Goal: Task Accomplishment & Management: Use online tool/utility

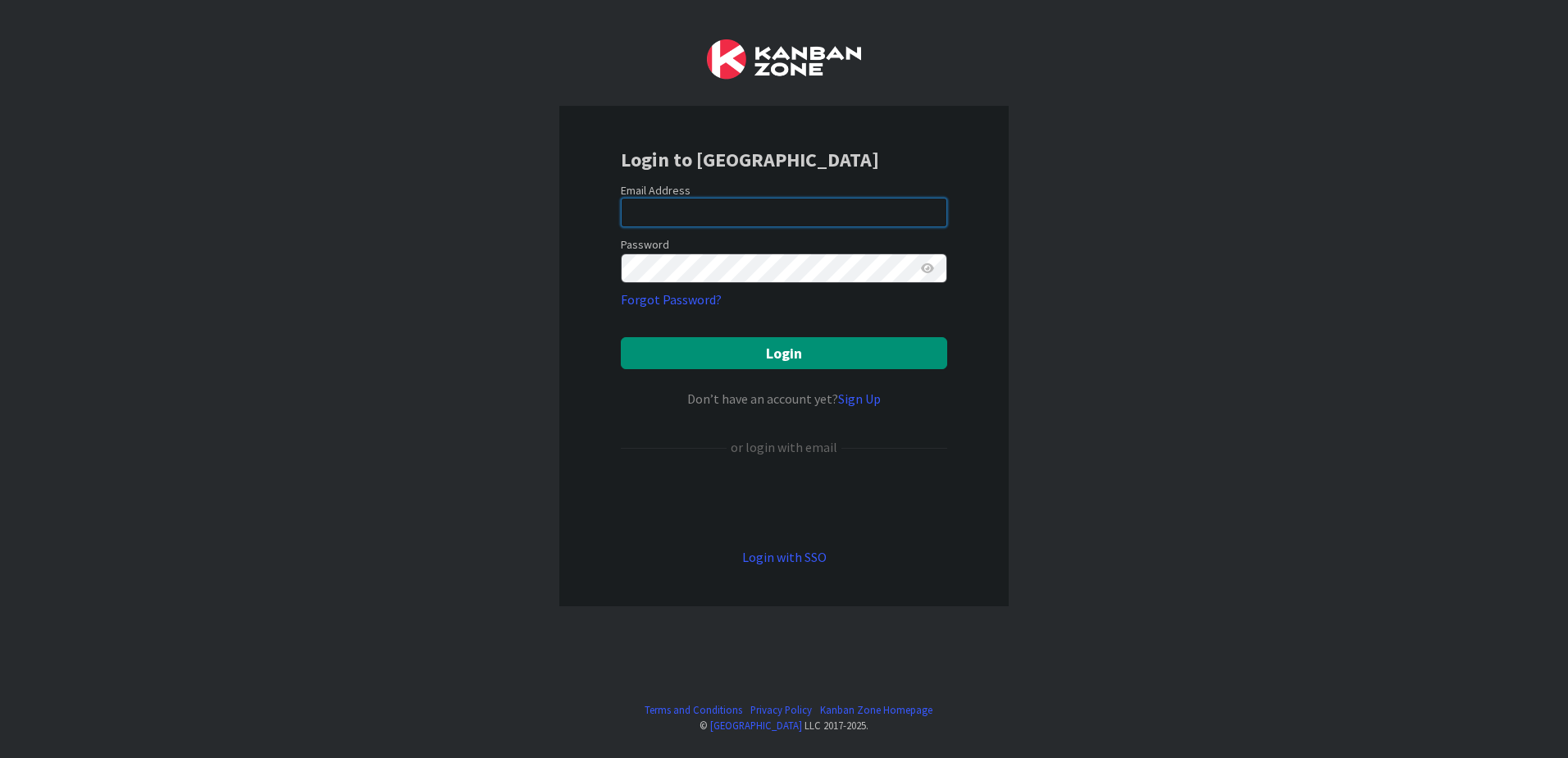
click at [719, 211] on input "email" at bounding box center [784, 213] width 327 height 29
click at [816, 218] on input "email" at bounding box center [784, 213] width 327 height 29
type input "rand@rsaamerica.com"
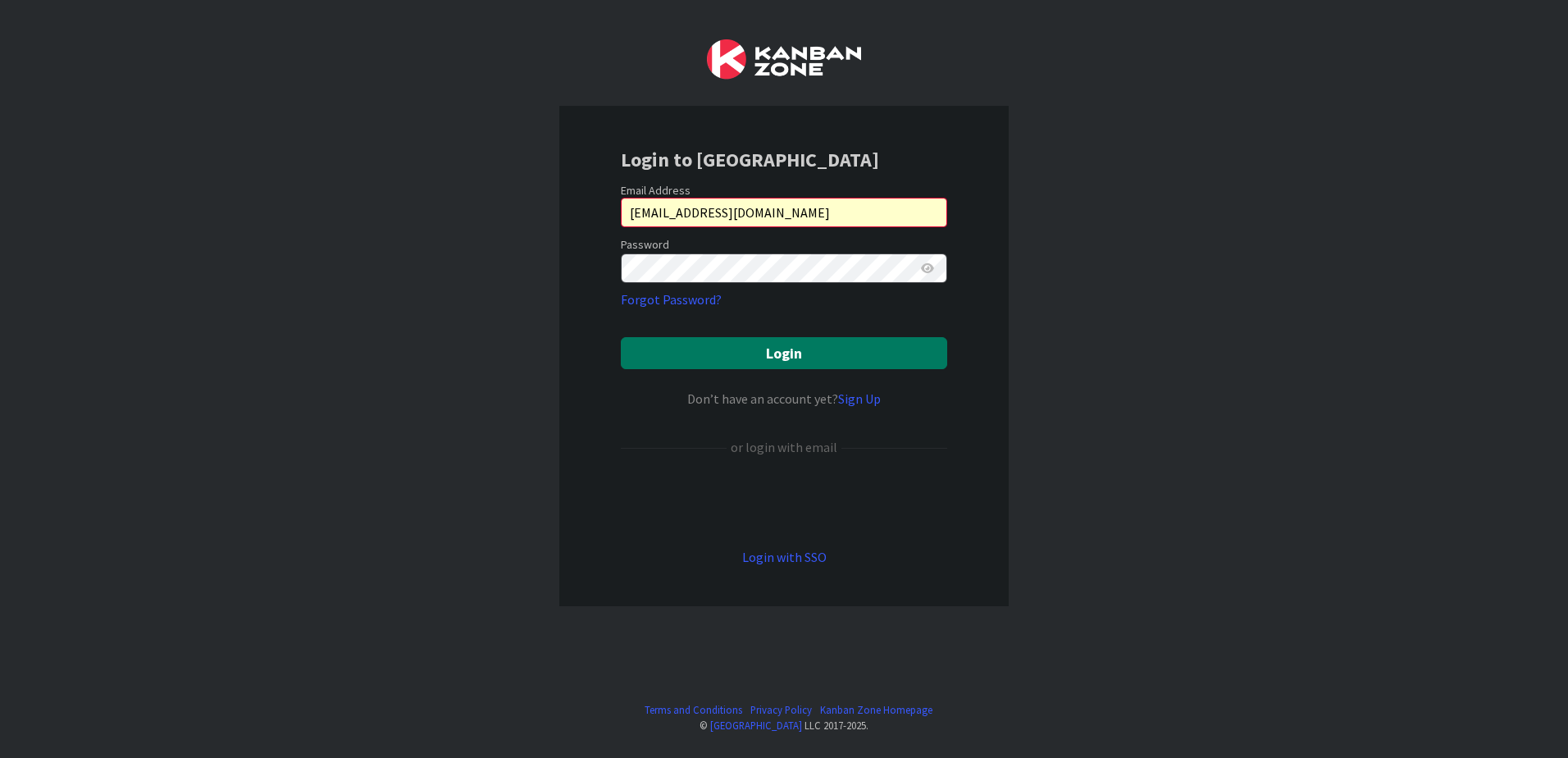
click at [772, 368] on button "Login" at bounding box center [784, 352] width 327 height 32
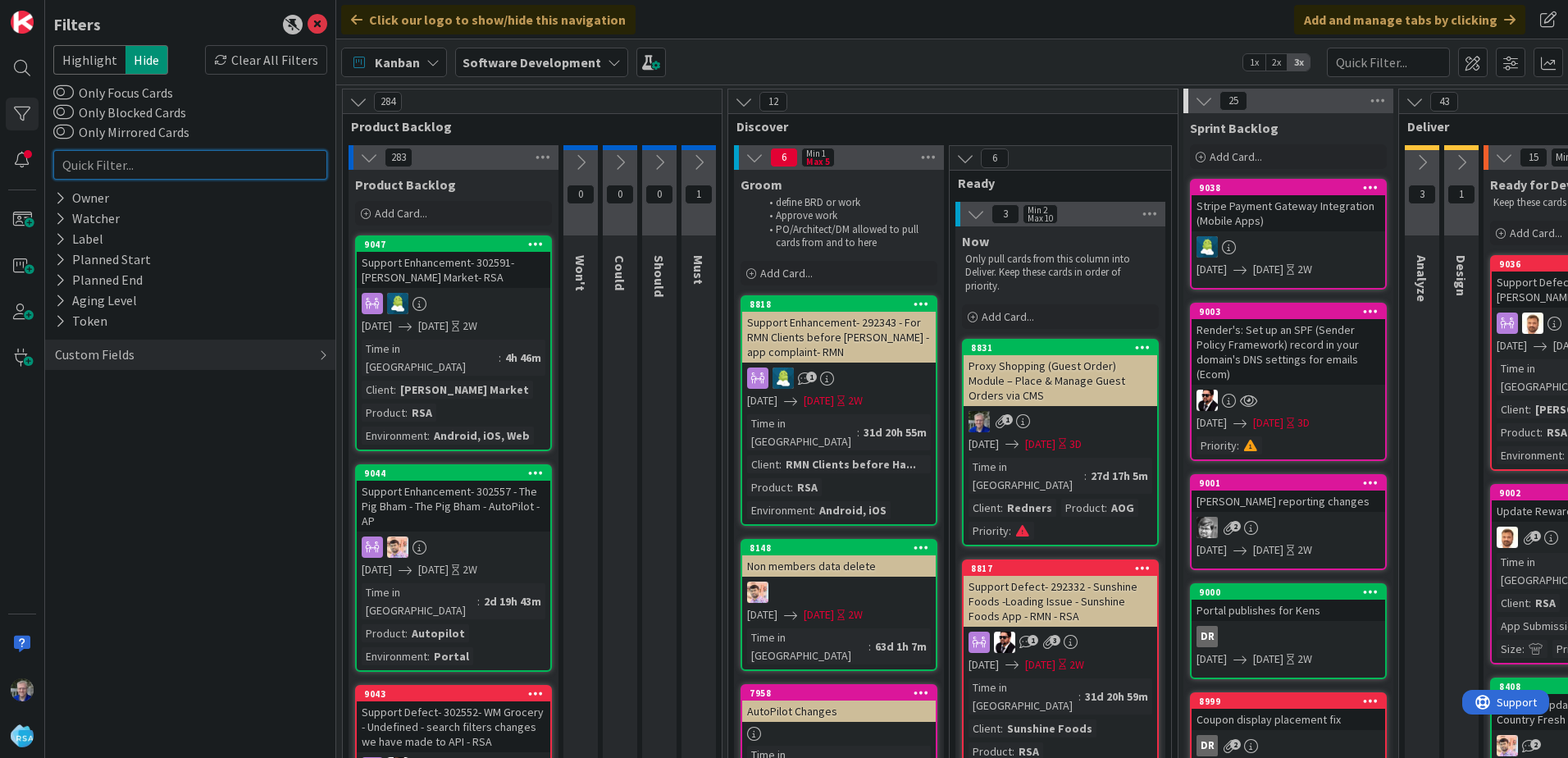
click at [167, 162] on input "text" at bounding box center [190, 165] width 274 height 29
type input "8578"
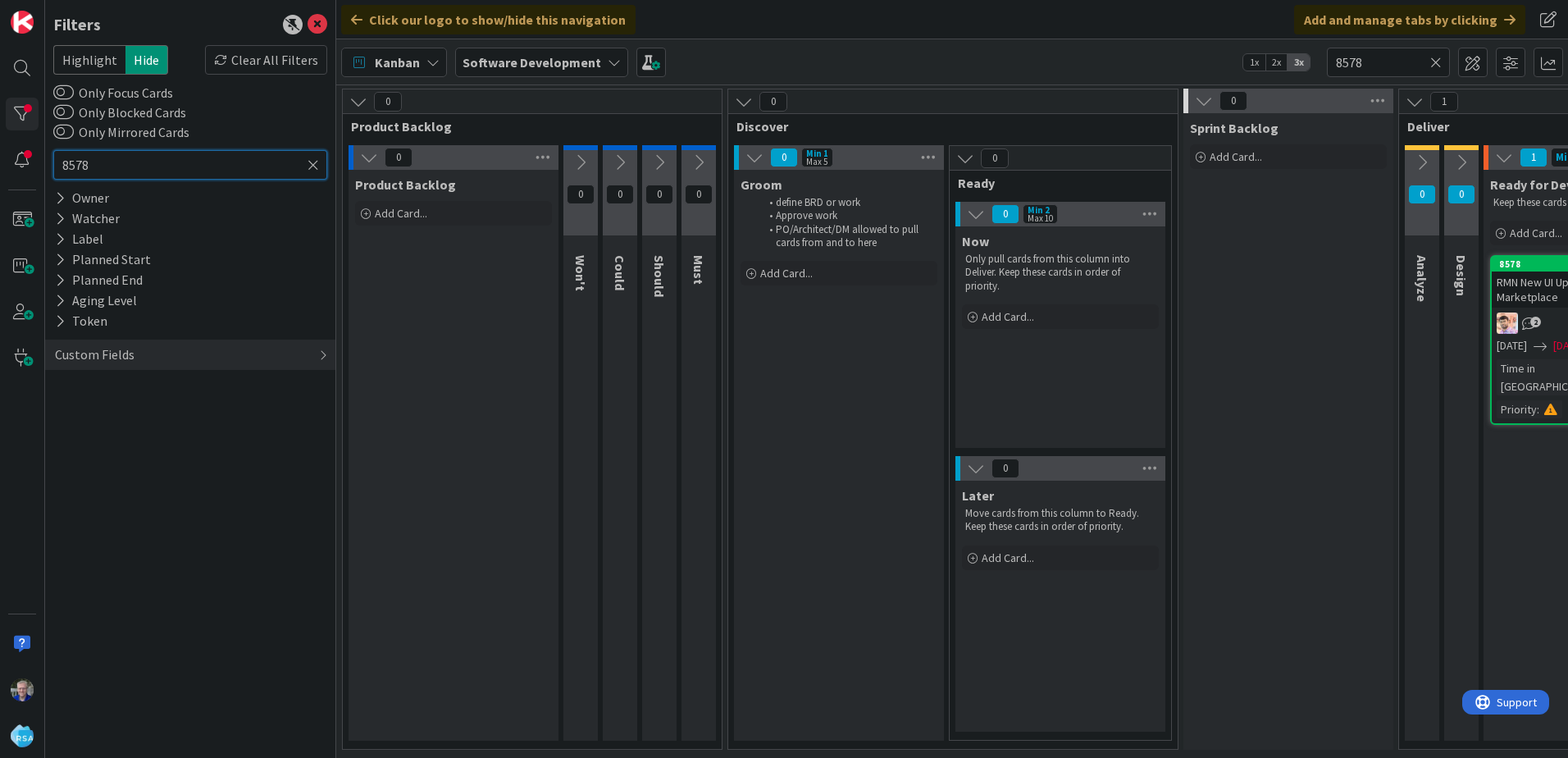
type input "8578"
click at [311, 162] on icon at bounding box center [313, 164] width 12 height 15
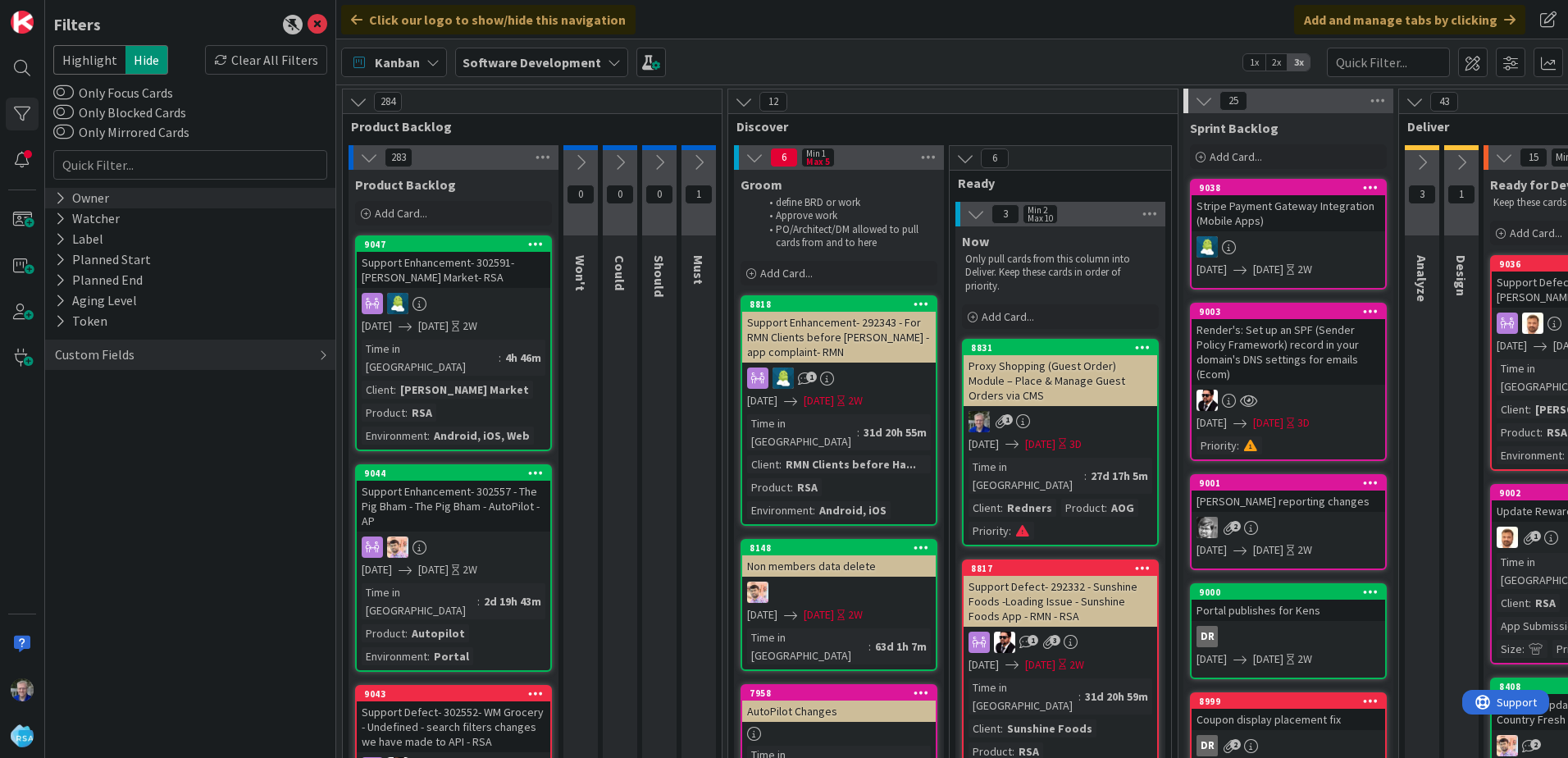
click at [60, 196] on icon at bounding box center [60, 198] width 11 height 14
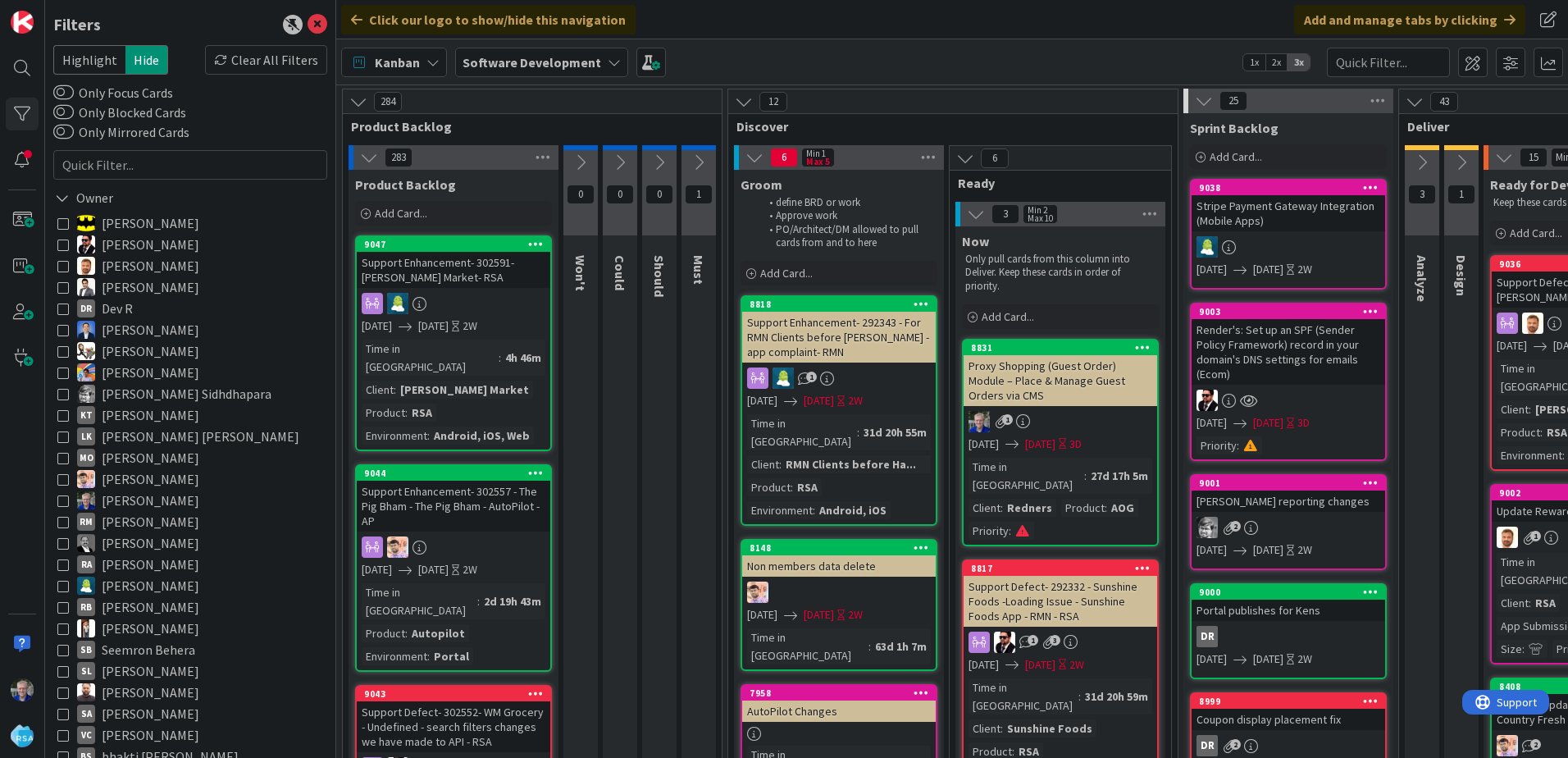
click at [423, 58] on div "Kanban" at bounding box center [394, 62] width 105 height 29
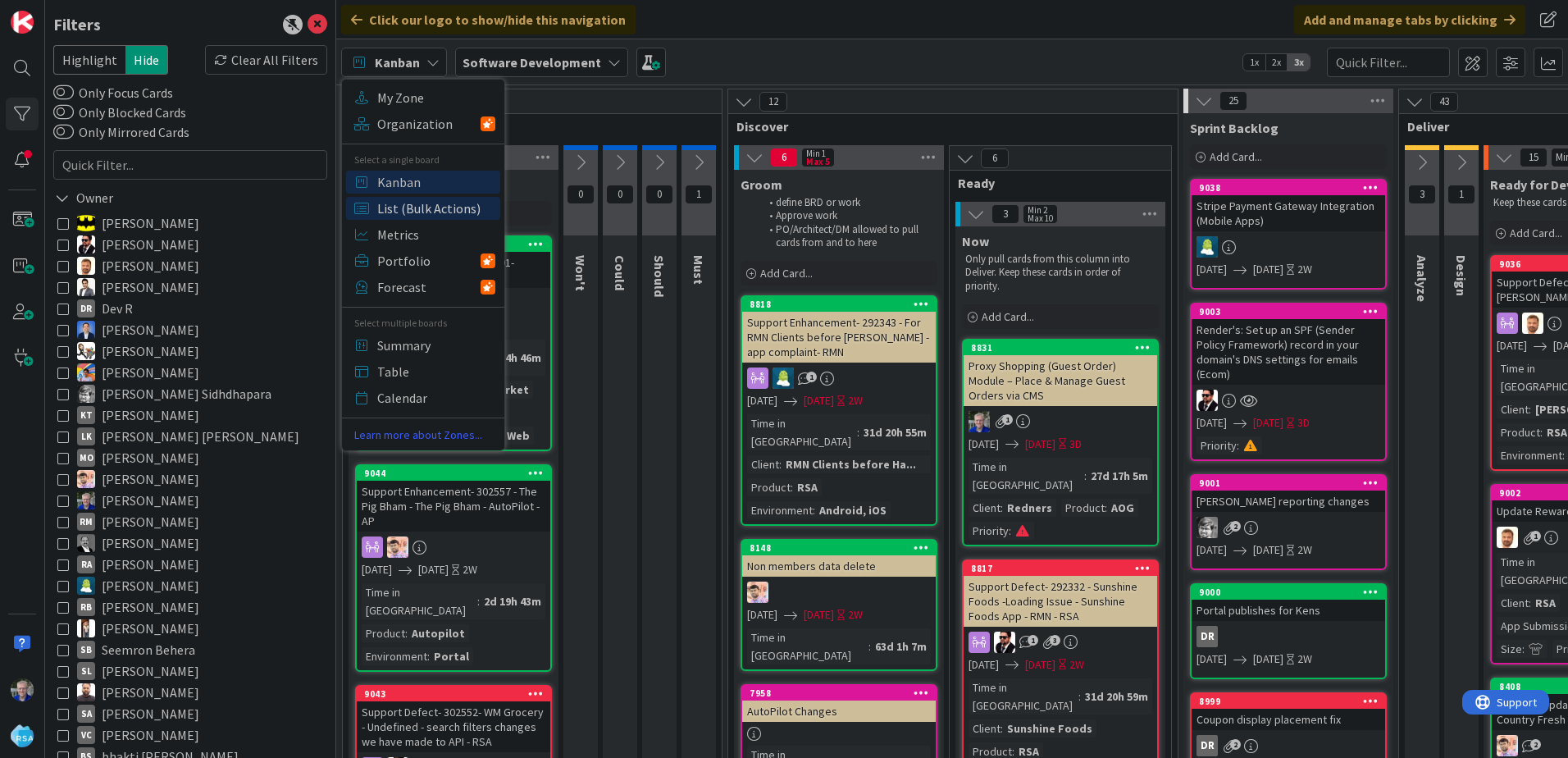
click at [411, 208] on span "List (Bulk Actions)" at bounding box center [436, 208] width 118 height 24
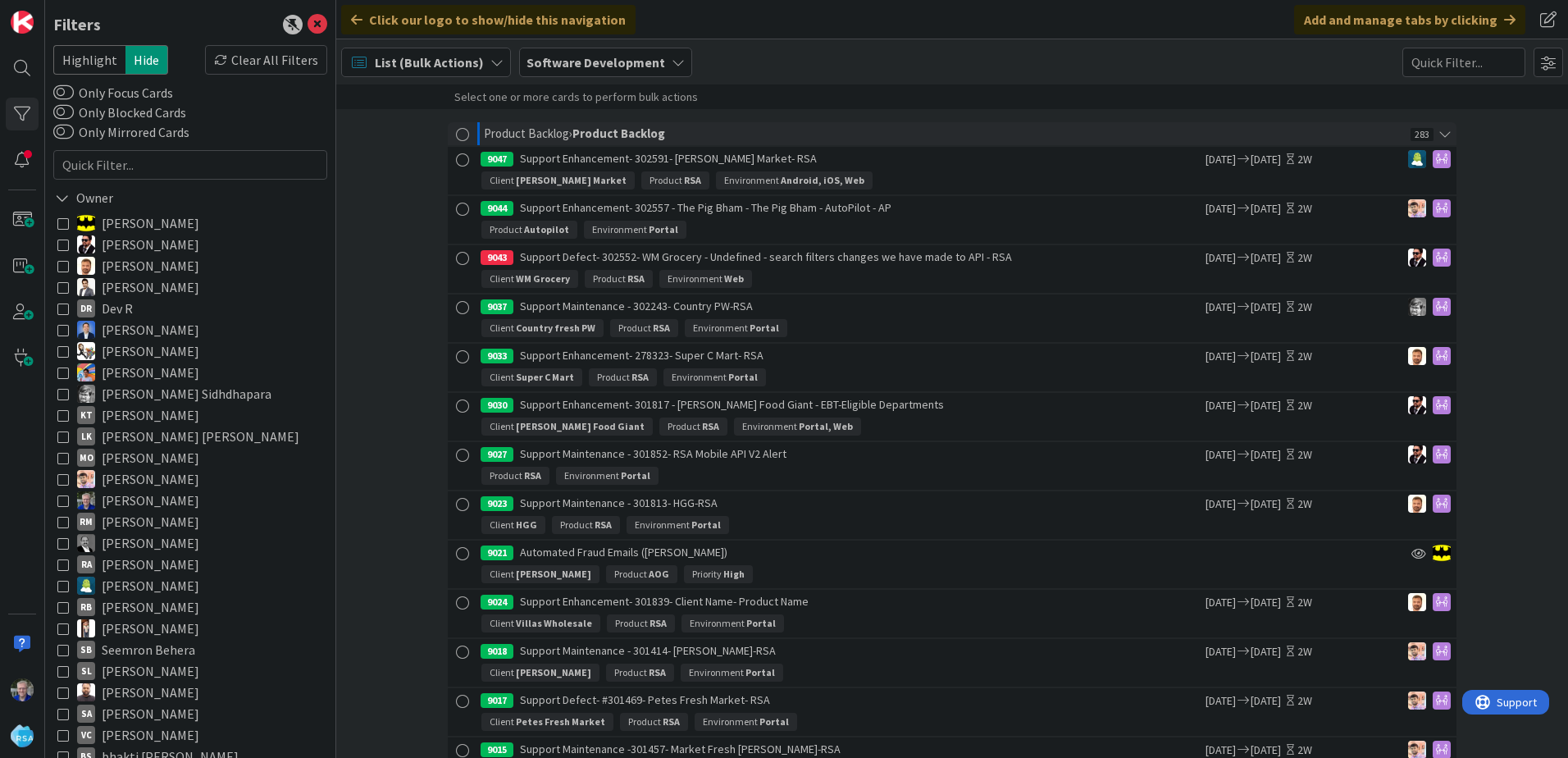
click at [63, 243] on icon at bounding box center [63, 245] width 12 height 12
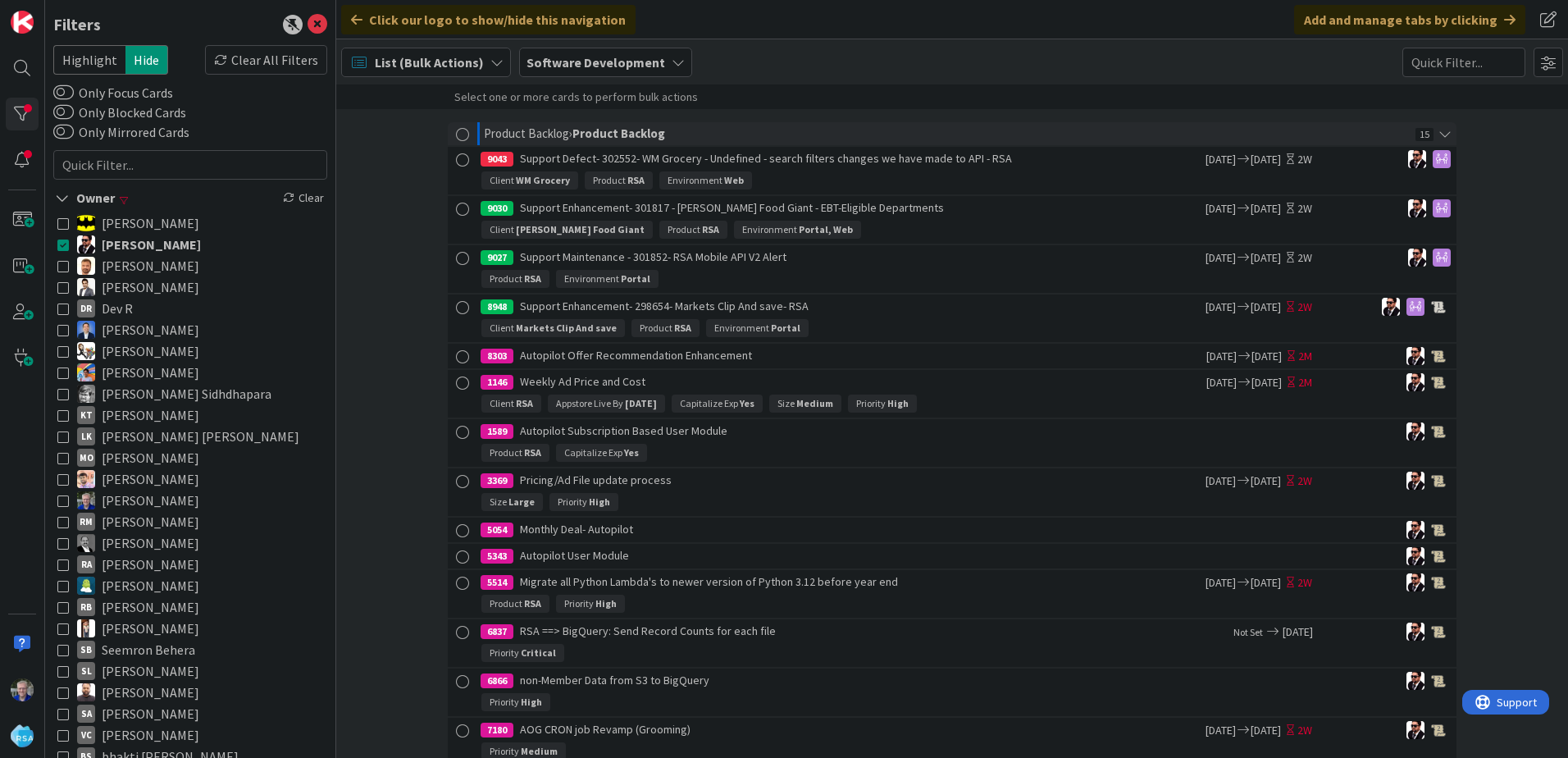
click at [63, 243] on icon at bounding box center [63, 245] width 12 height 12
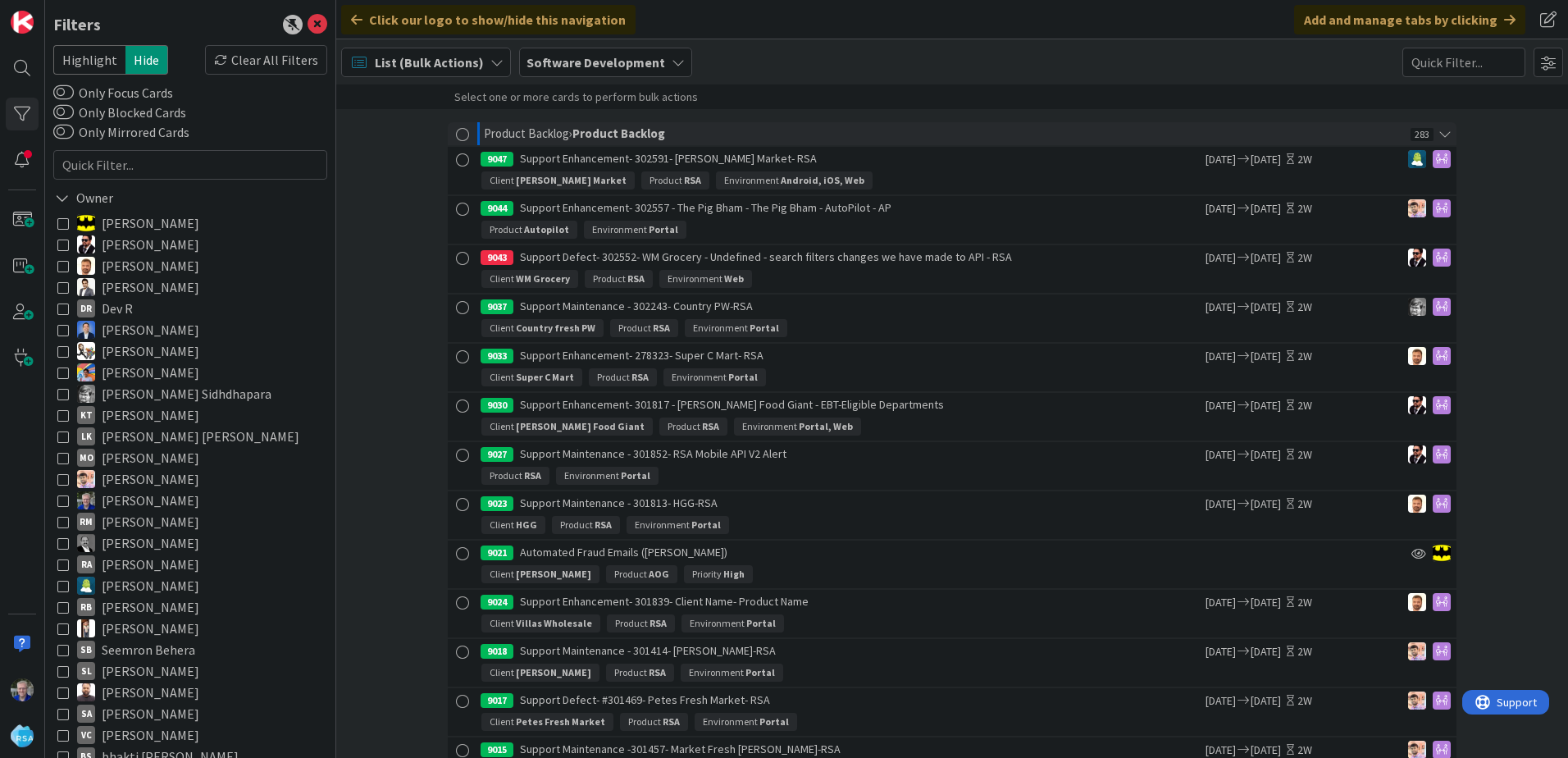
click at [60, 264] on icon at bounding box center [63, 265] width 12 height 12
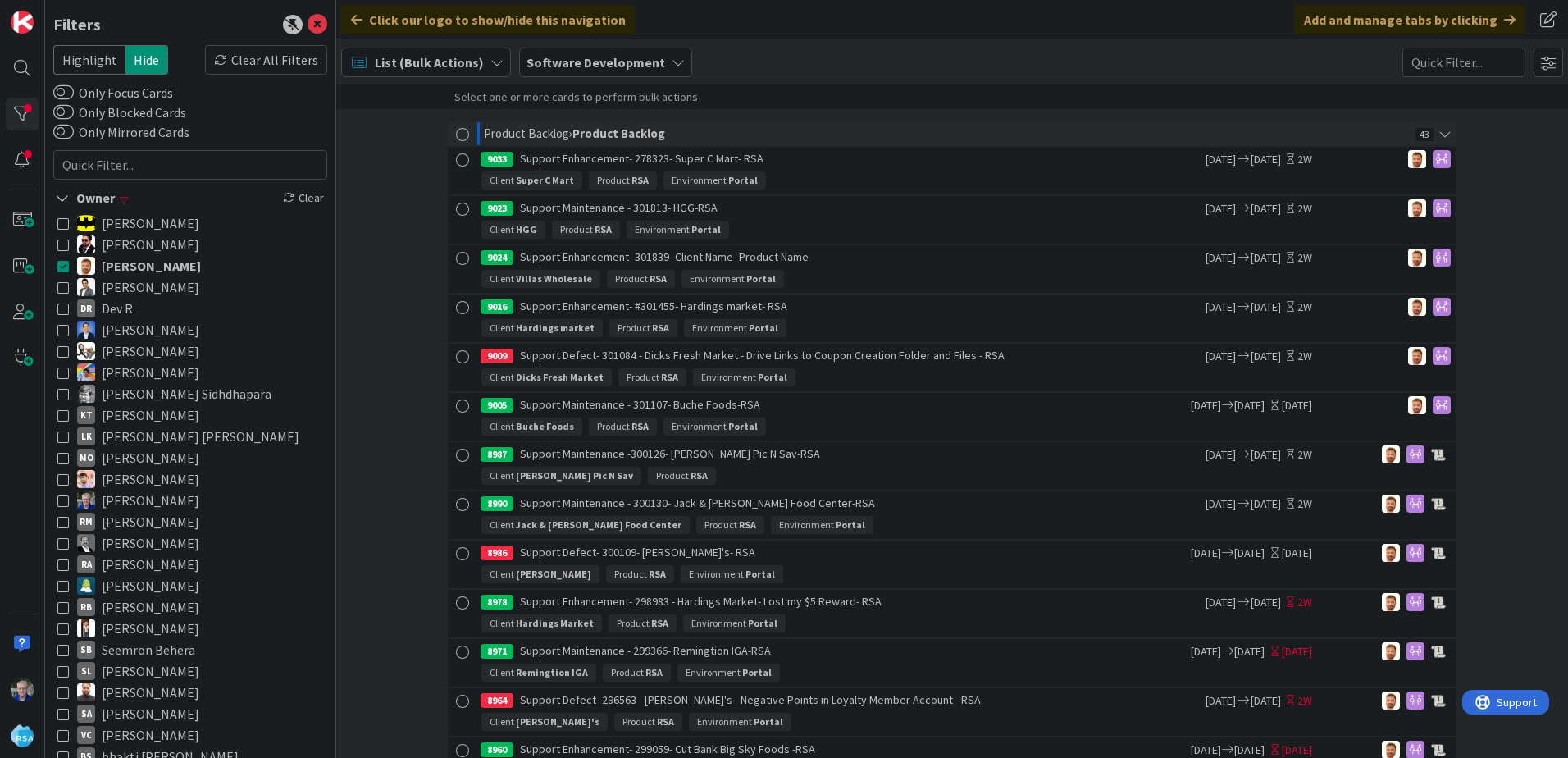
drag, startPoint x: 64, startPoint y: 288, endPoint x: 65, endPoint y: 274, distance: 14.0
click at [64, 288] on icon at bounding box center [63, 287] width 12 height 12
click at [65, 266] on icon at bounding box center [63, 265] width 12 height 12
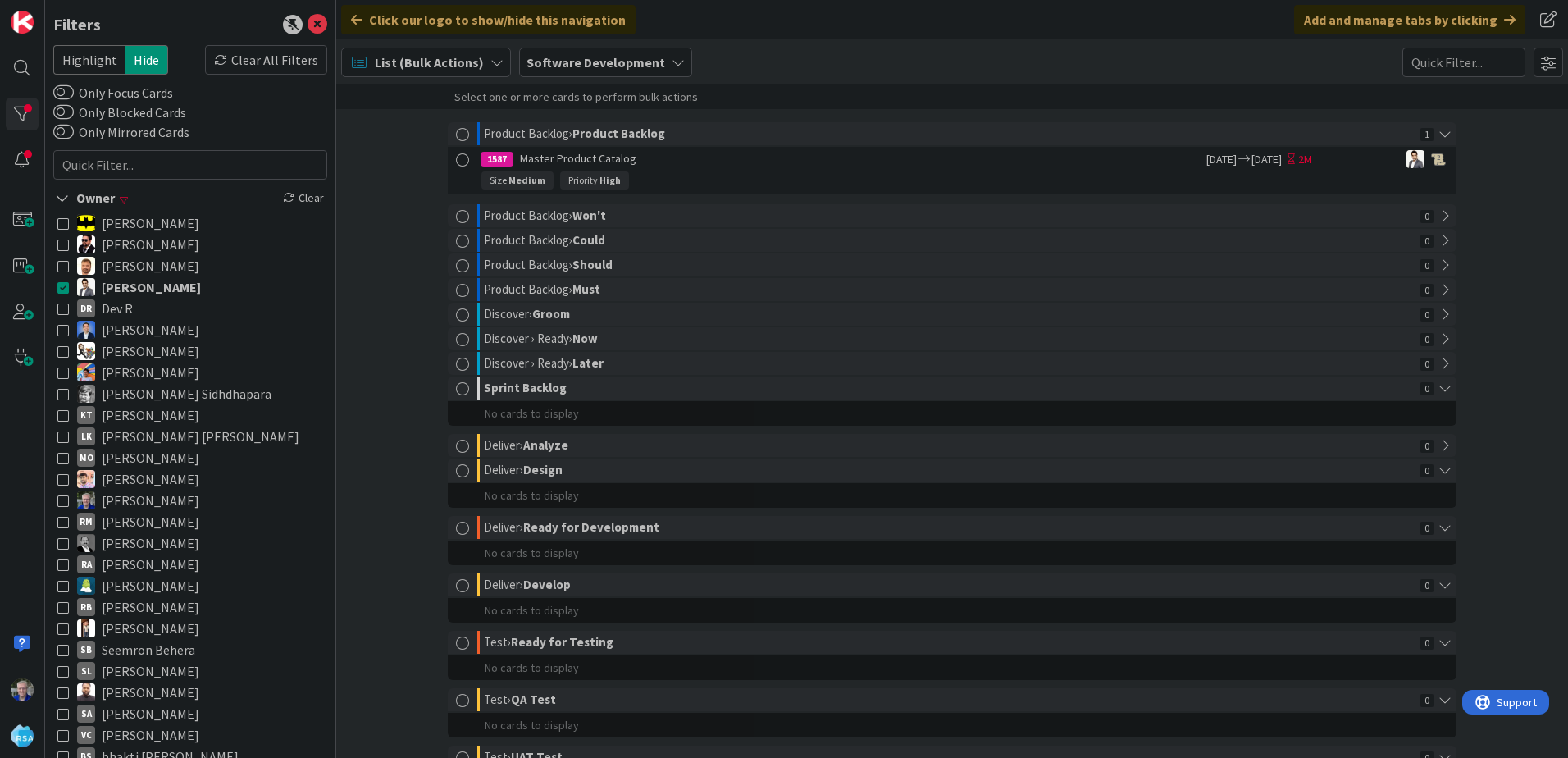
click at [62, 651] on icon at bounding box center [63, 650] width 12 height 12
click at [63, 286] on icon at bounding box center [63, 287] width 12 height 12
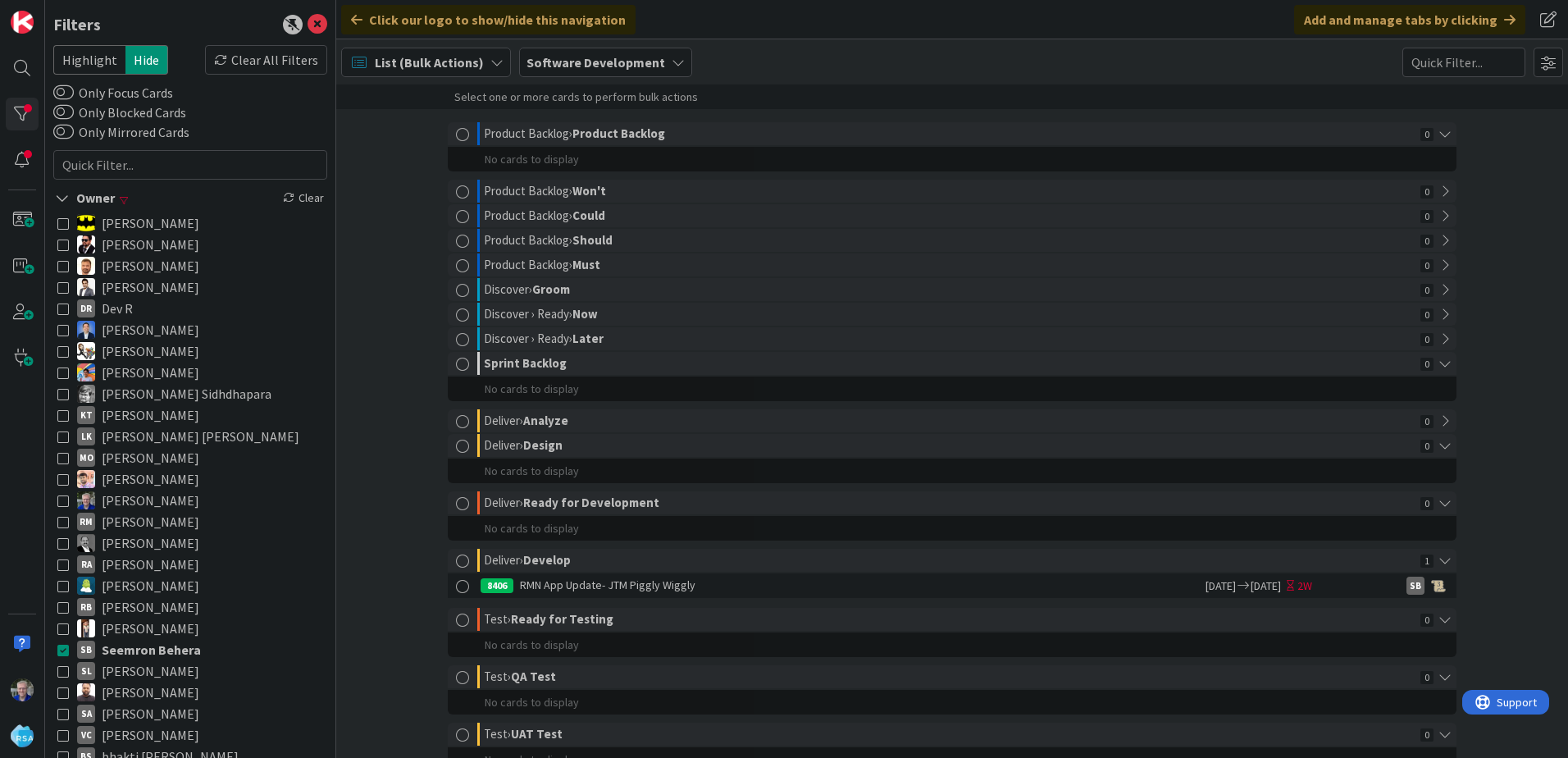
click at [65, 306] on icon at bounding box center [63, 308] width 12 height 12
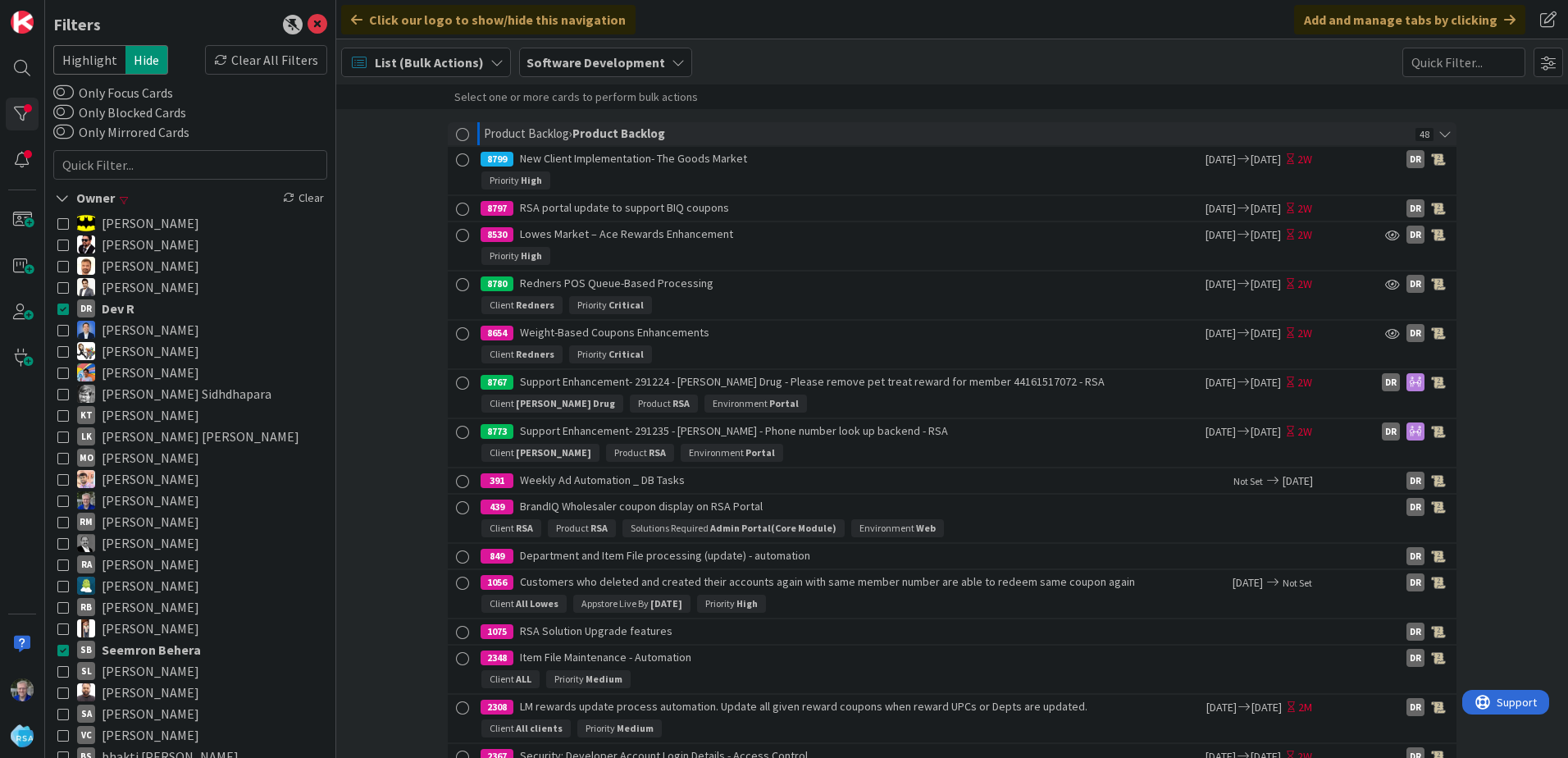
click at [60, 648] on icon at bounding box center [63, 650] width 12 height 12
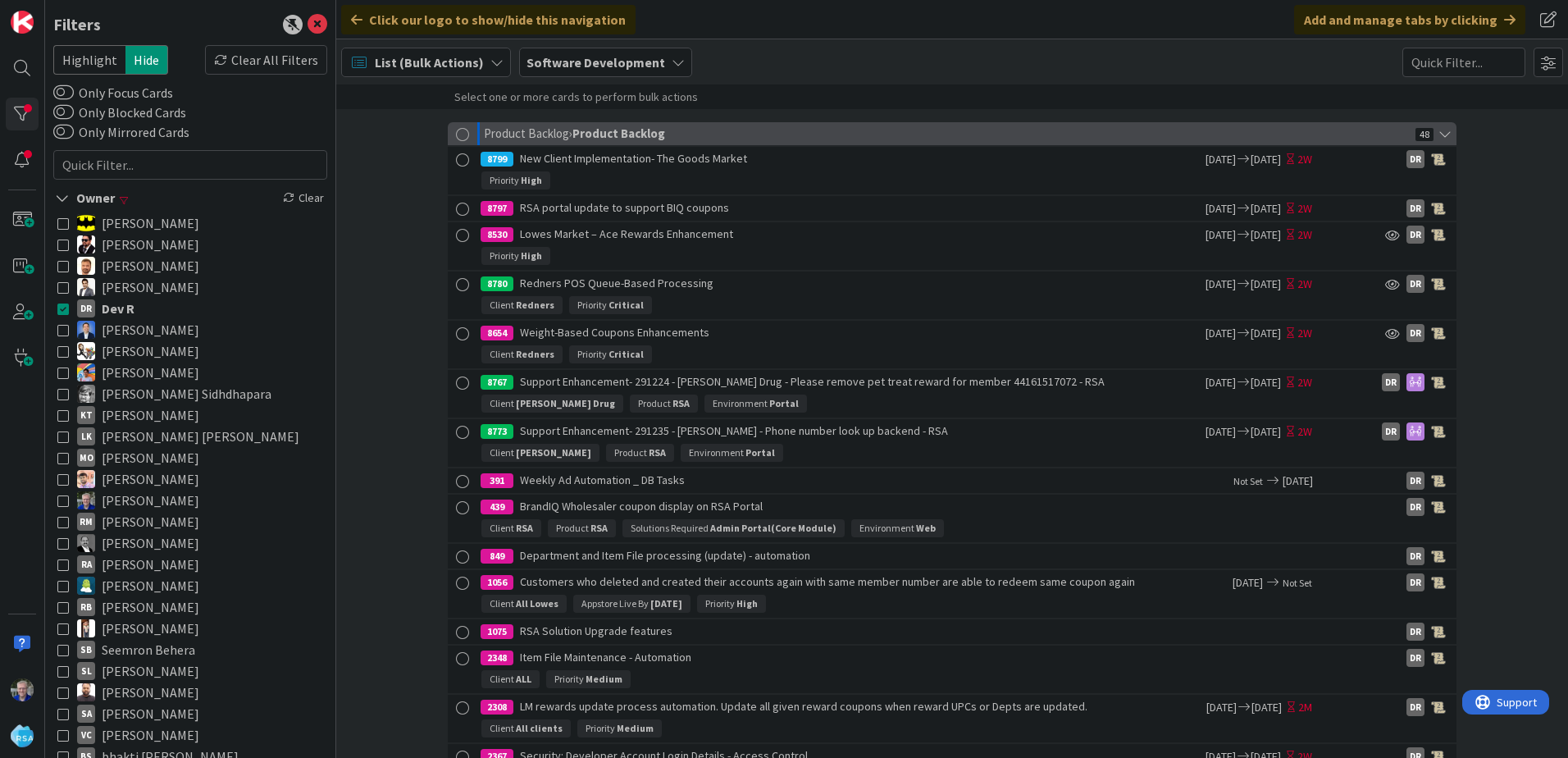
click at [491, 130] on div "Product Backlog › Product Backlog" at bounding box center [947, 134] width 927 height 23
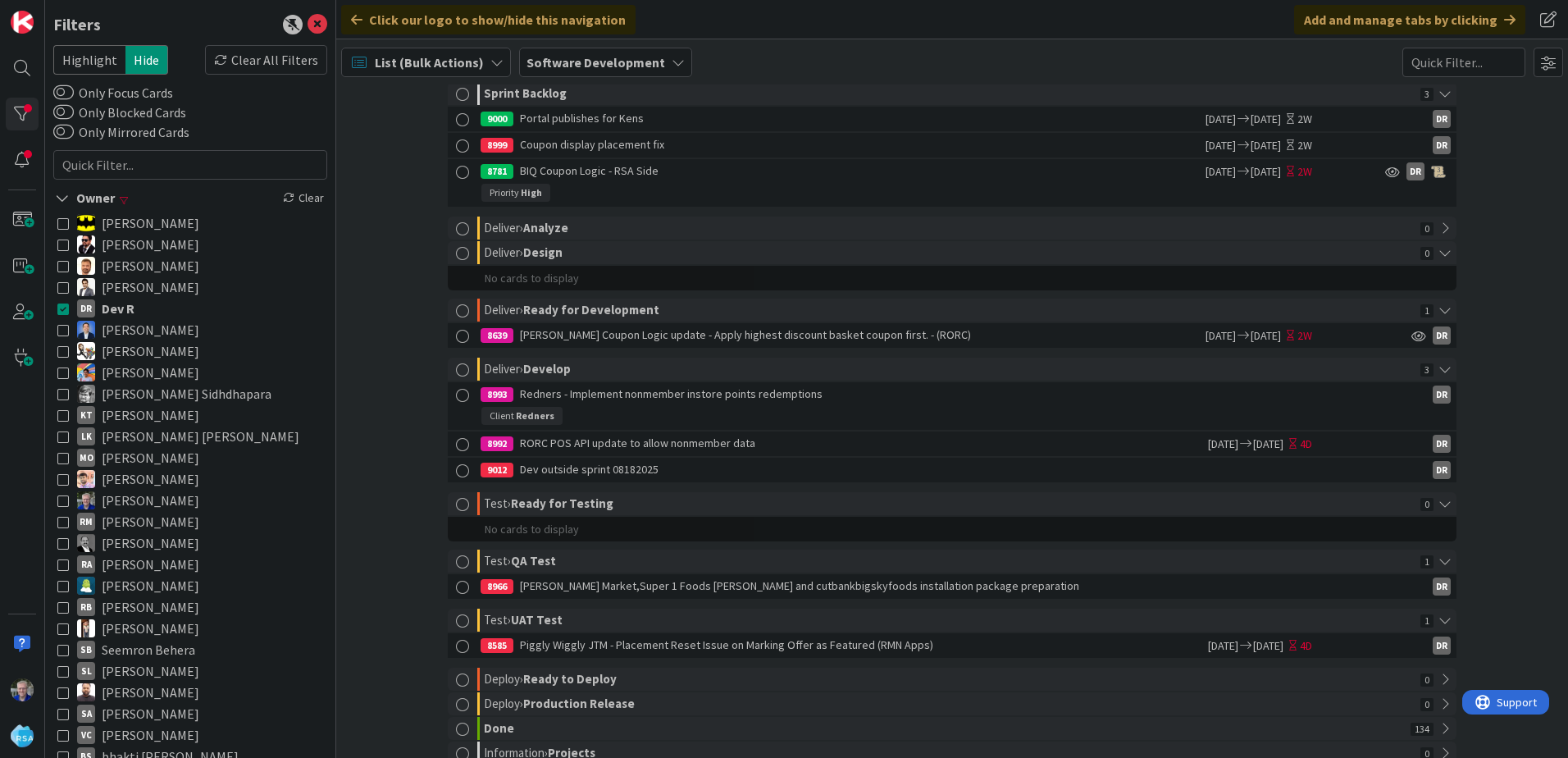
scroll to position [246, 0]
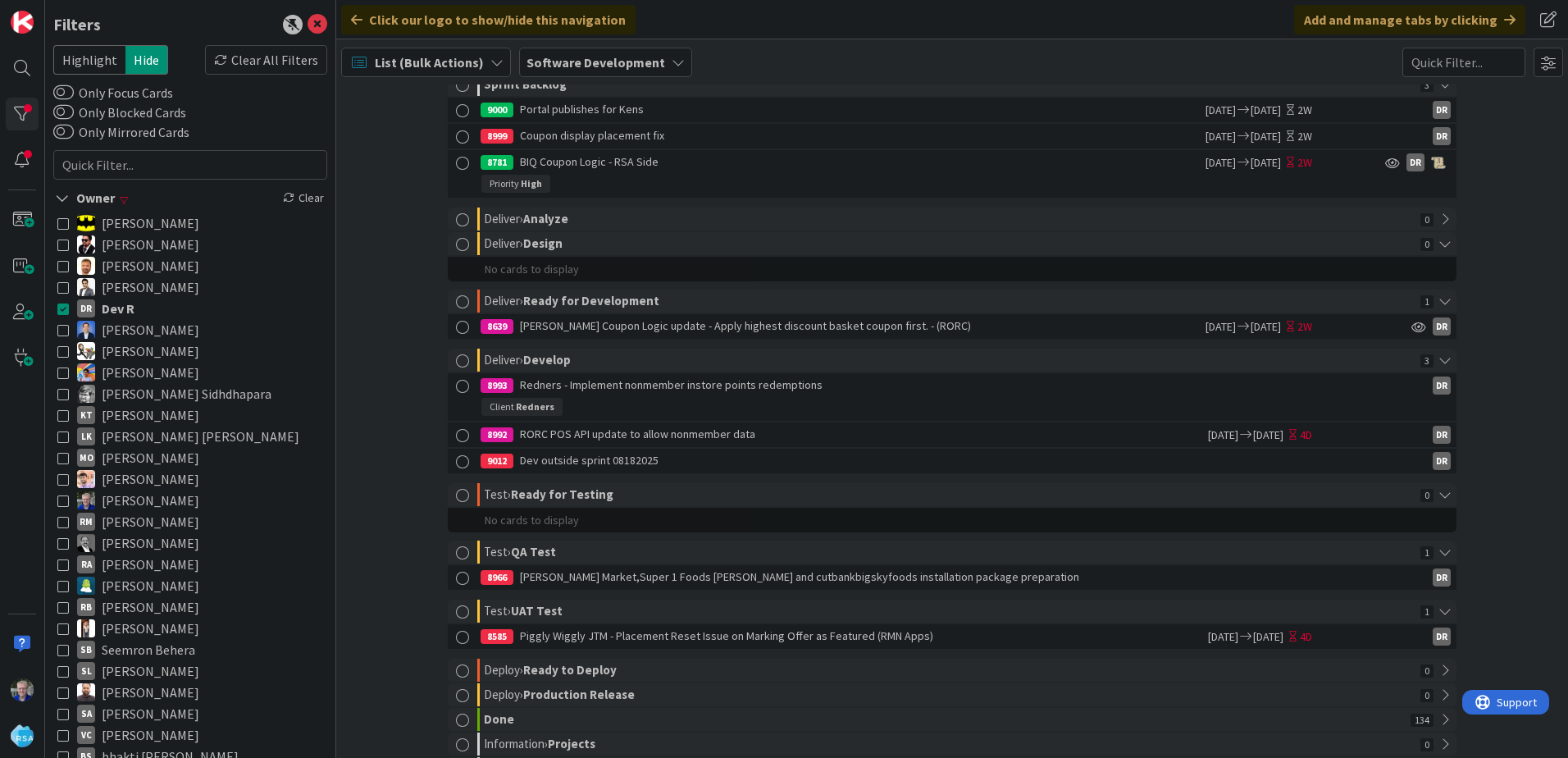
click at [66, 476] on icon at bounding box center [63, 479] width 12 height 12
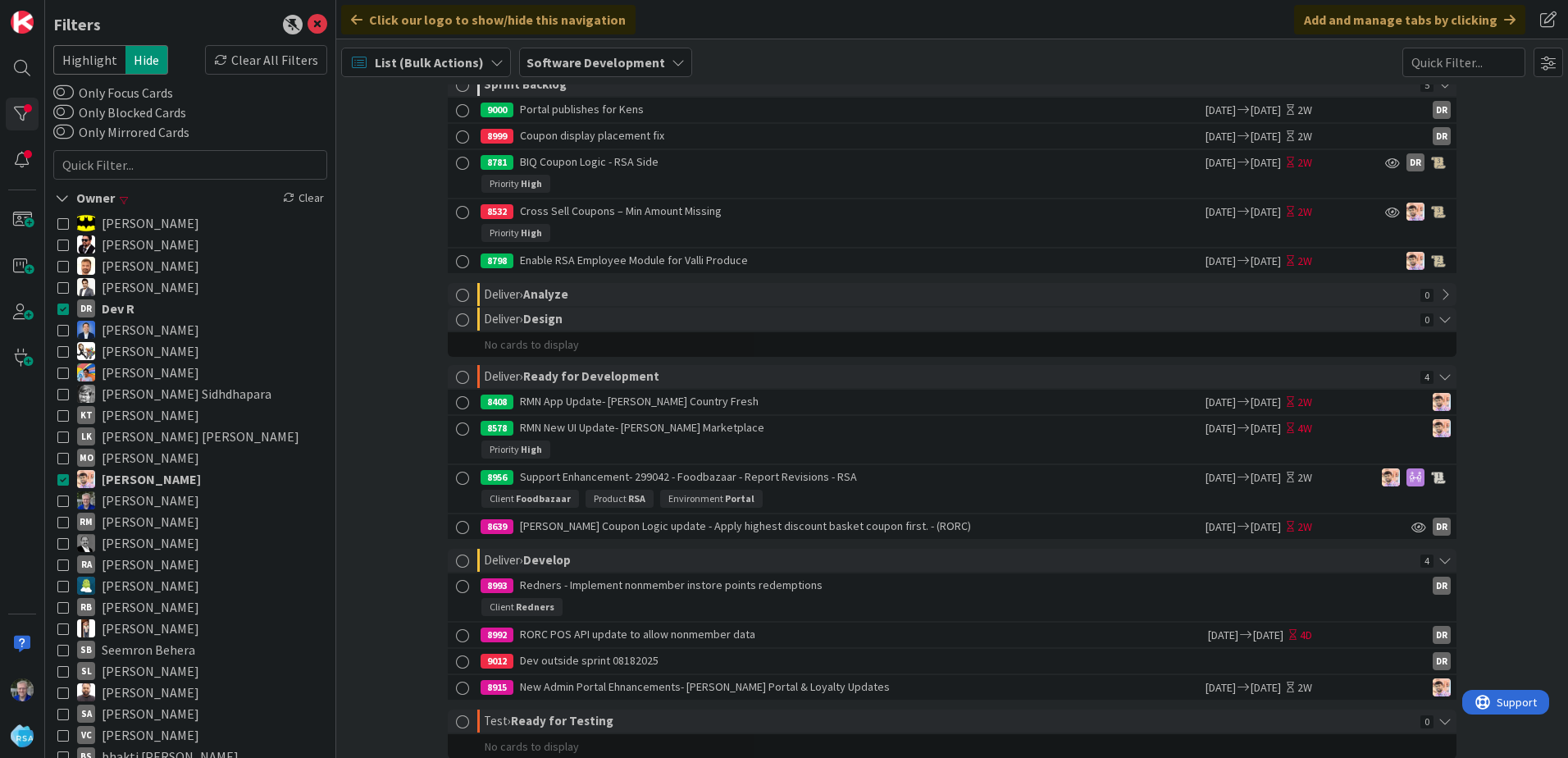
click at [63, 306] on icon at bounding box center [63, 308] width 12 height 12
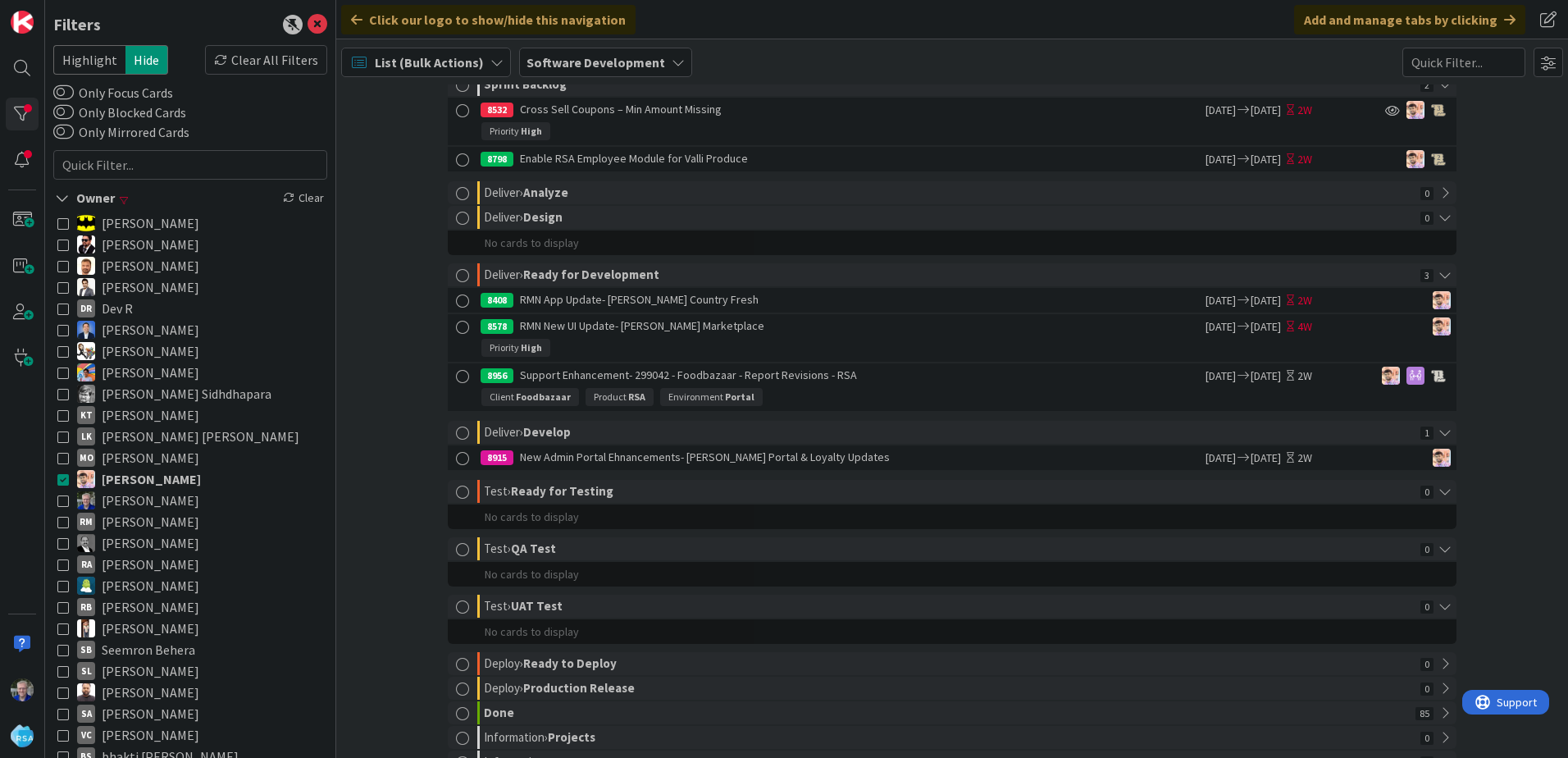
click at [60, 264] on icon at bounding box center [63, 265] width 12 height 12
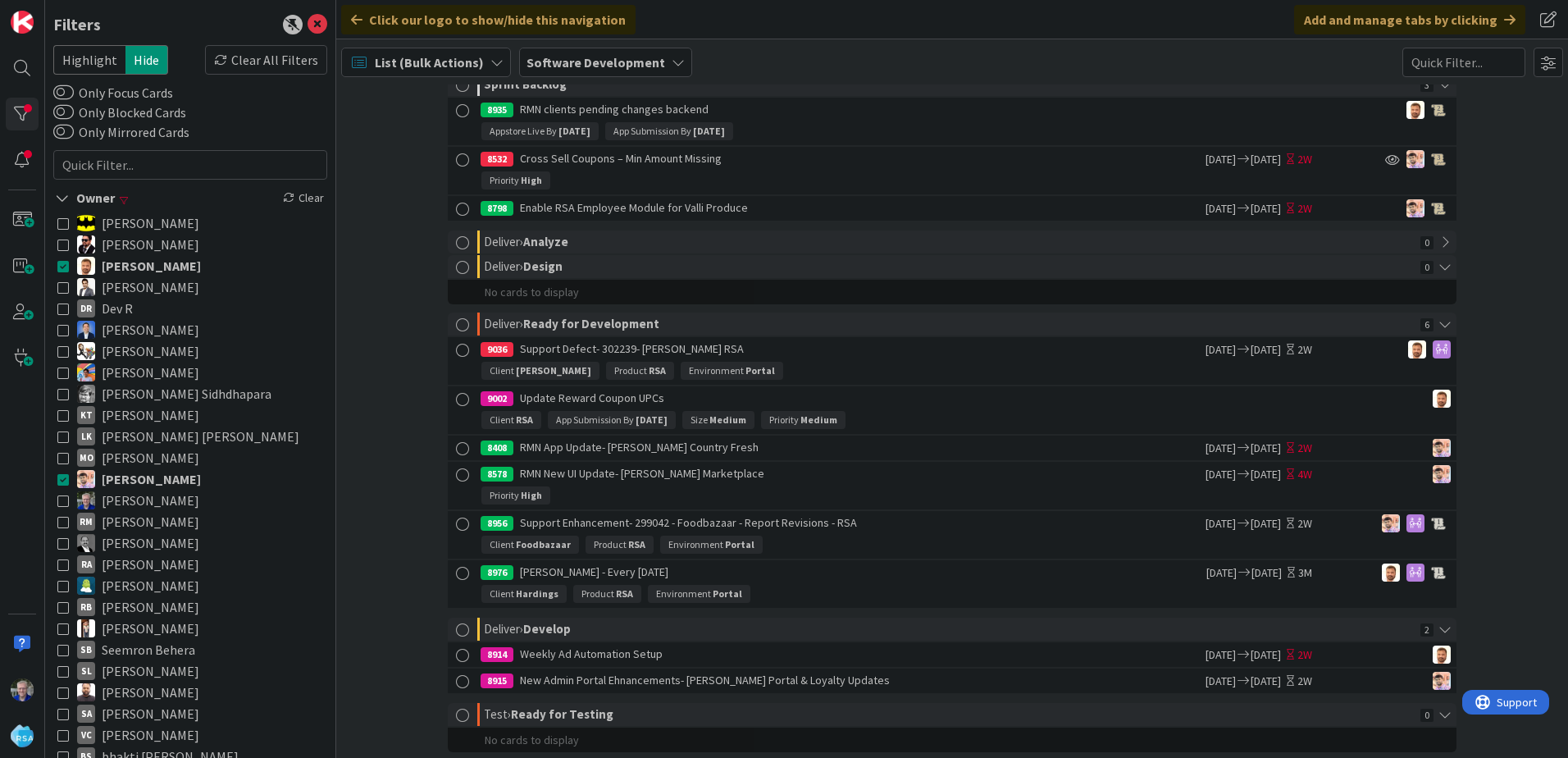
click at [60, 478] on icon at bounding box center [63, 479] width 12 height 12
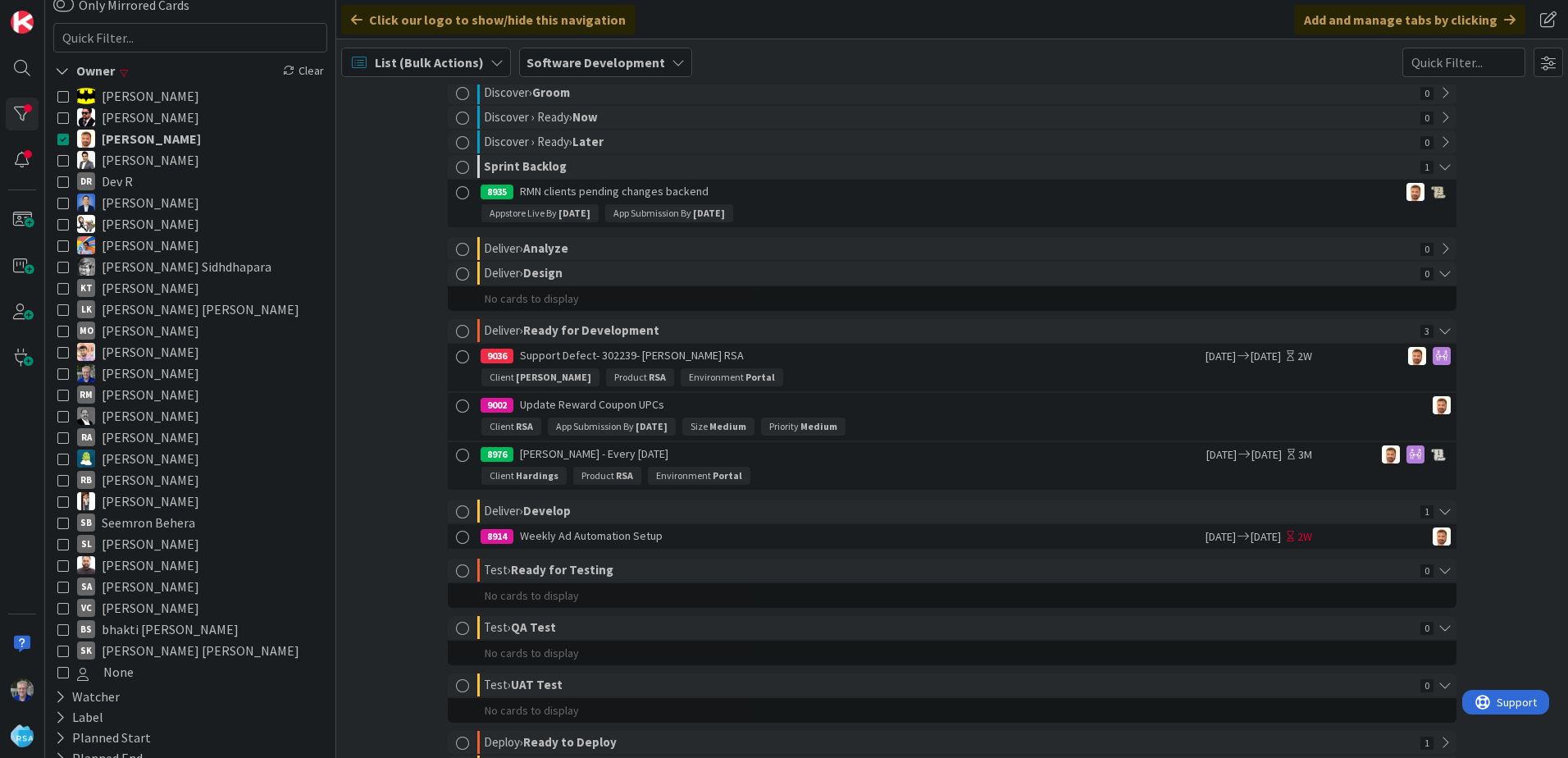
scroll to position [164, 0]
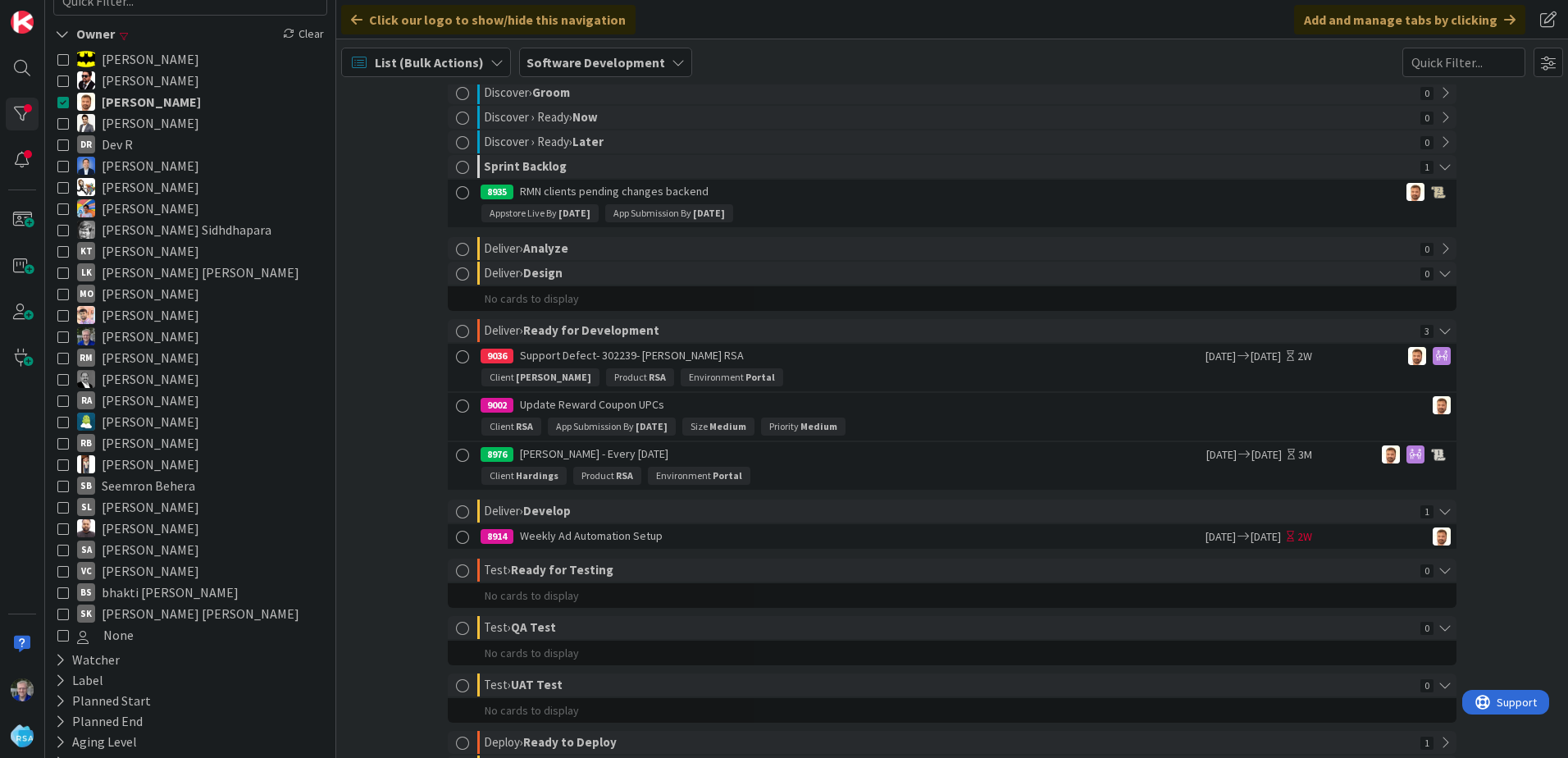
click at [61, 229] on icon at bounding box center [63, 229] width 12 height 12
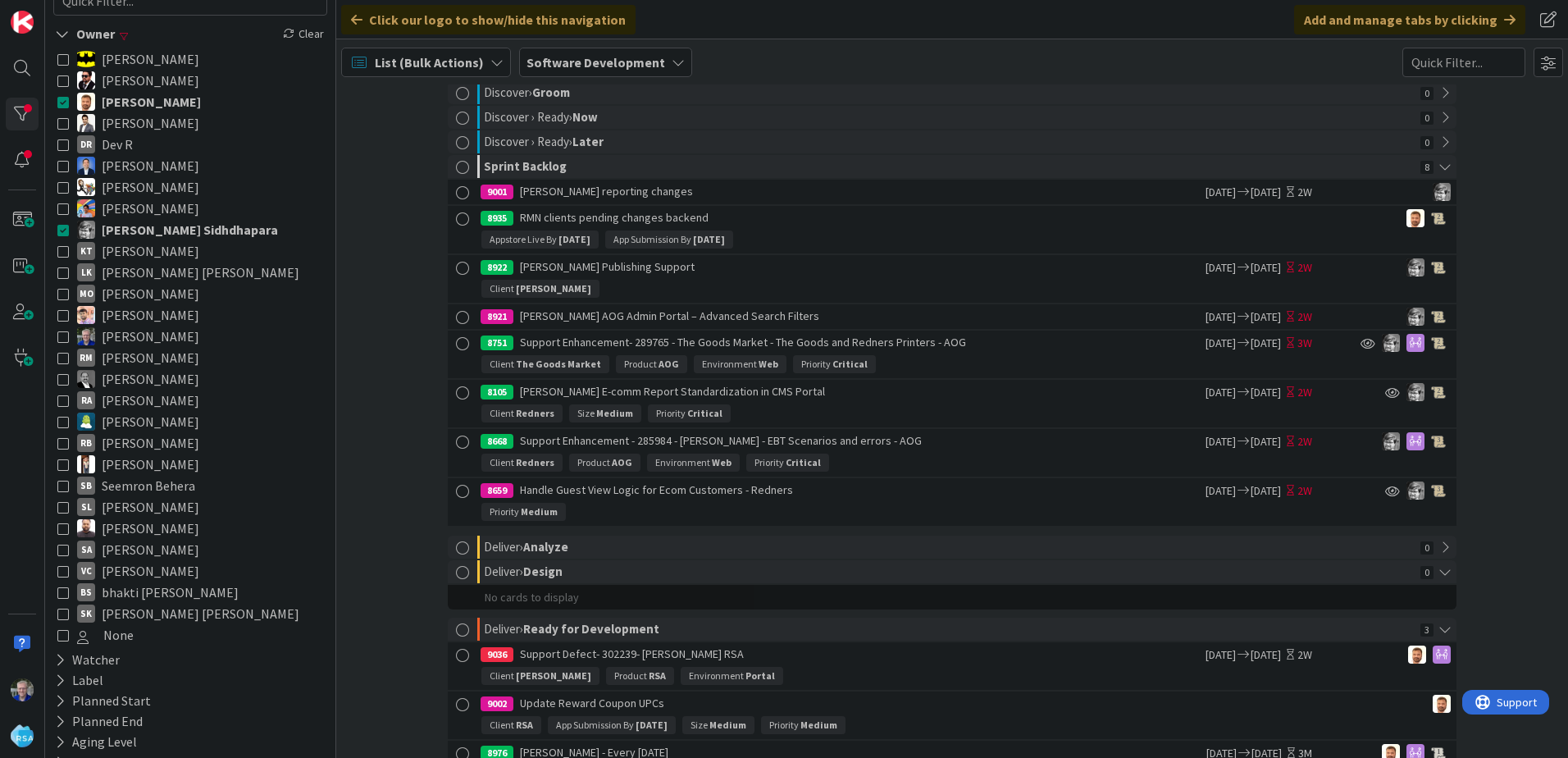
click at [62, 101] on icon at bounding box center [63, 101] width 12 height 12
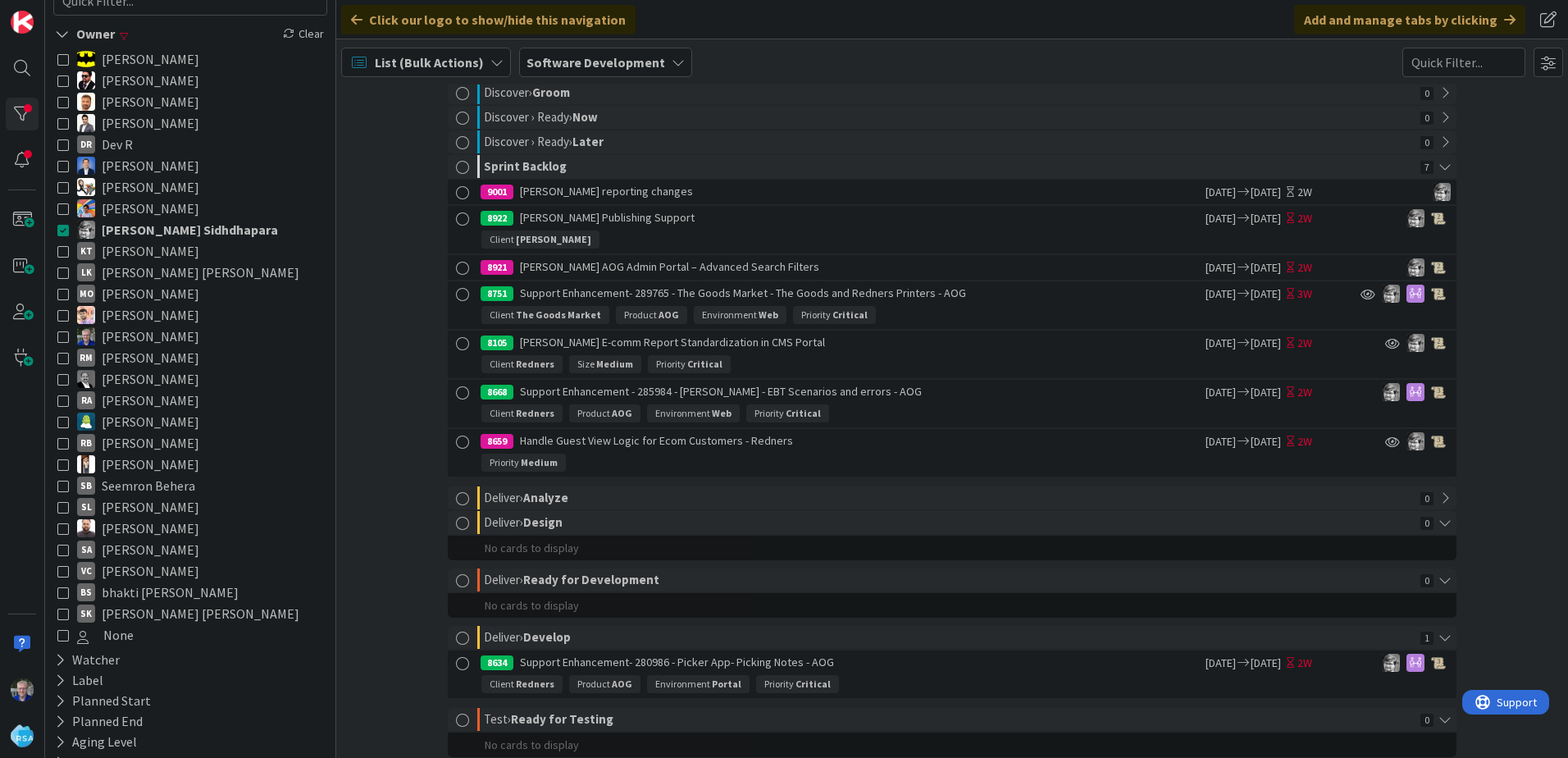
click at [65, 78] on icon at bounding box center [63, 80] width 12 height 12
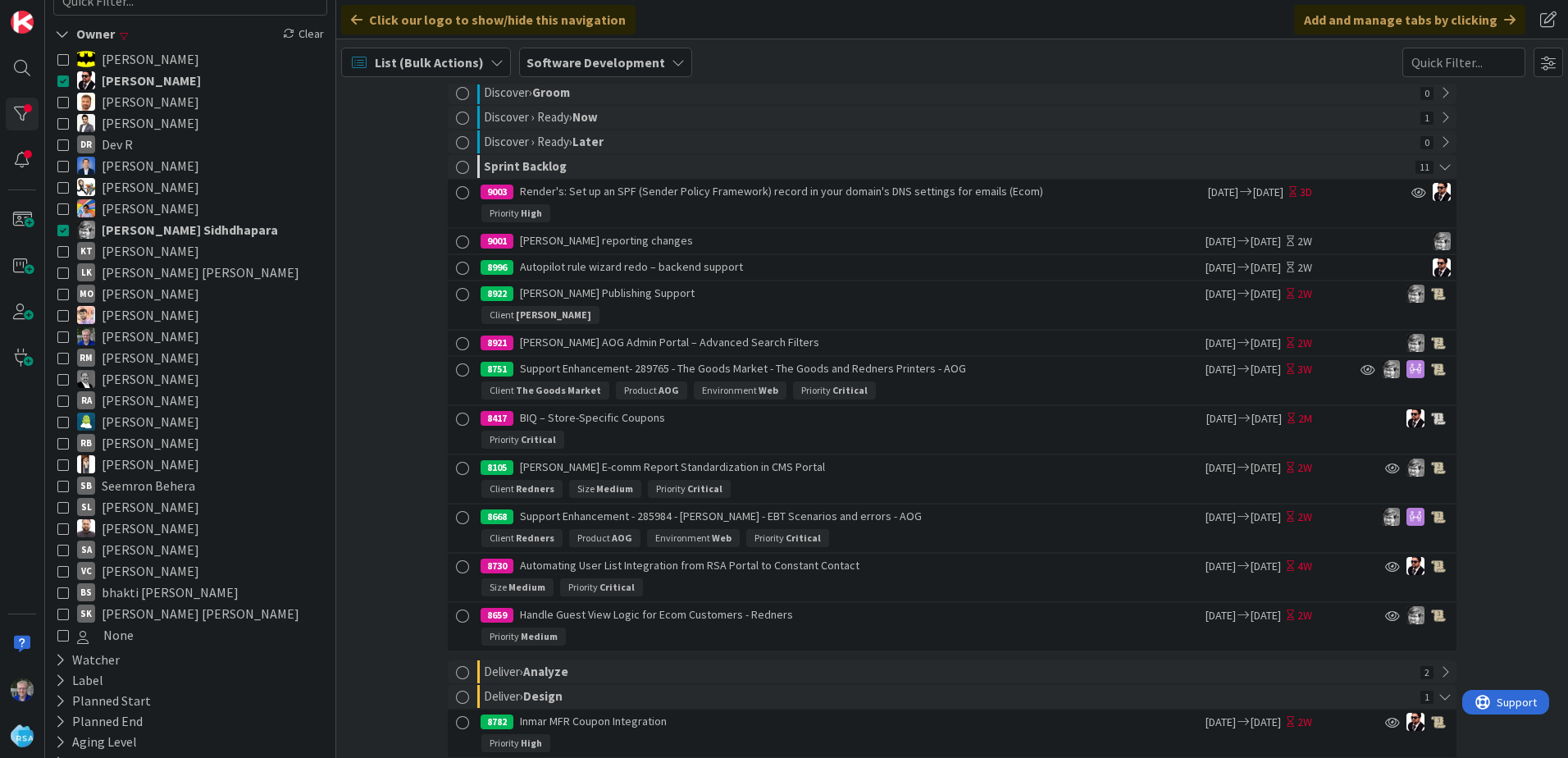
click at [63, 227] on icon at bounding box center [63, 229] width 12 height 12
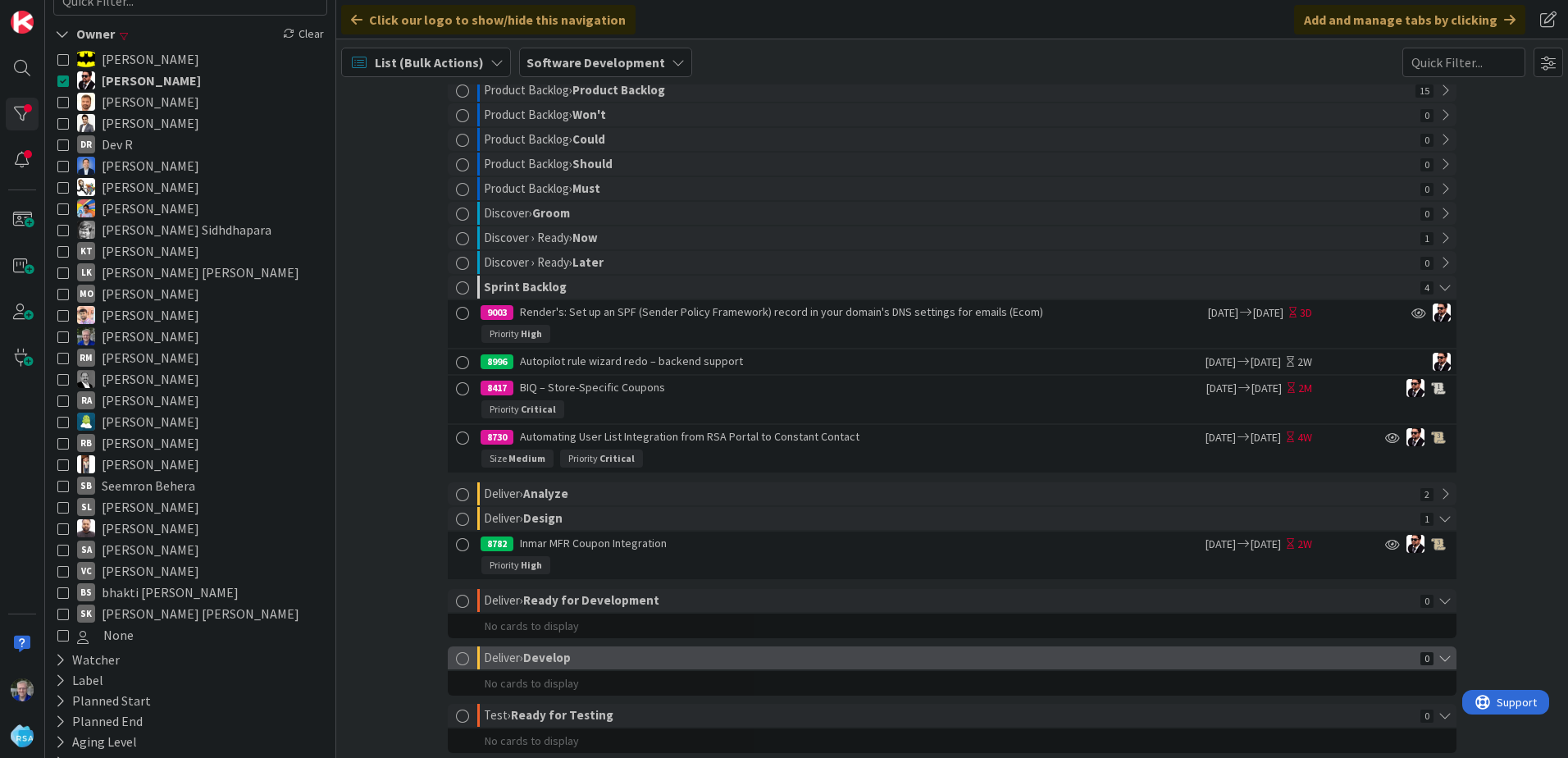
scroll to position [0, 0]
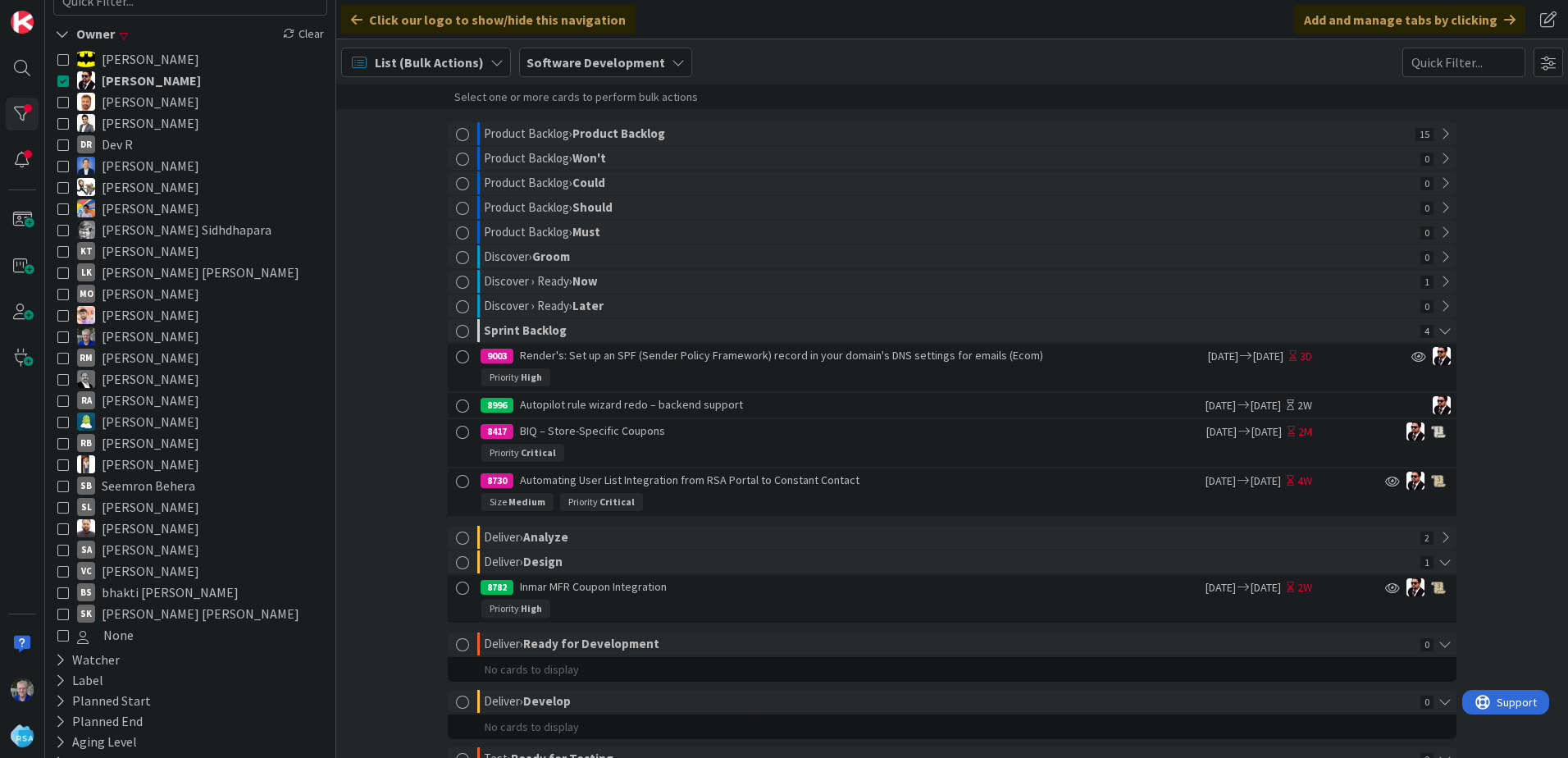
click at [60, 589] on icon at bounding box center [63, 592] width 12 height 12
click at [66, 79] on icon at bounding box center [63, 80] width 12 height 12
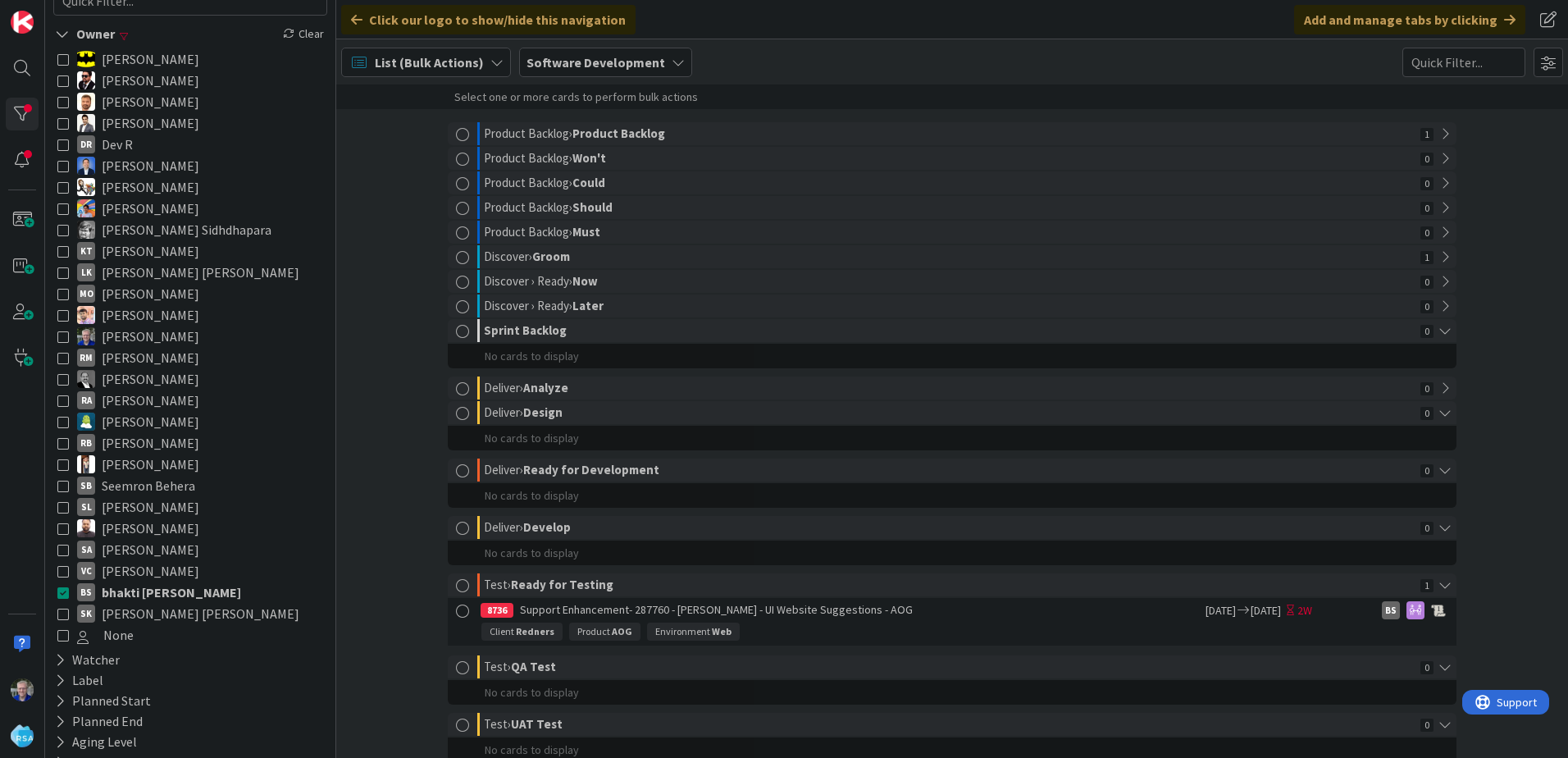
click at [60, 76] on icon at bounding box center [63, 80] width 12 height 12
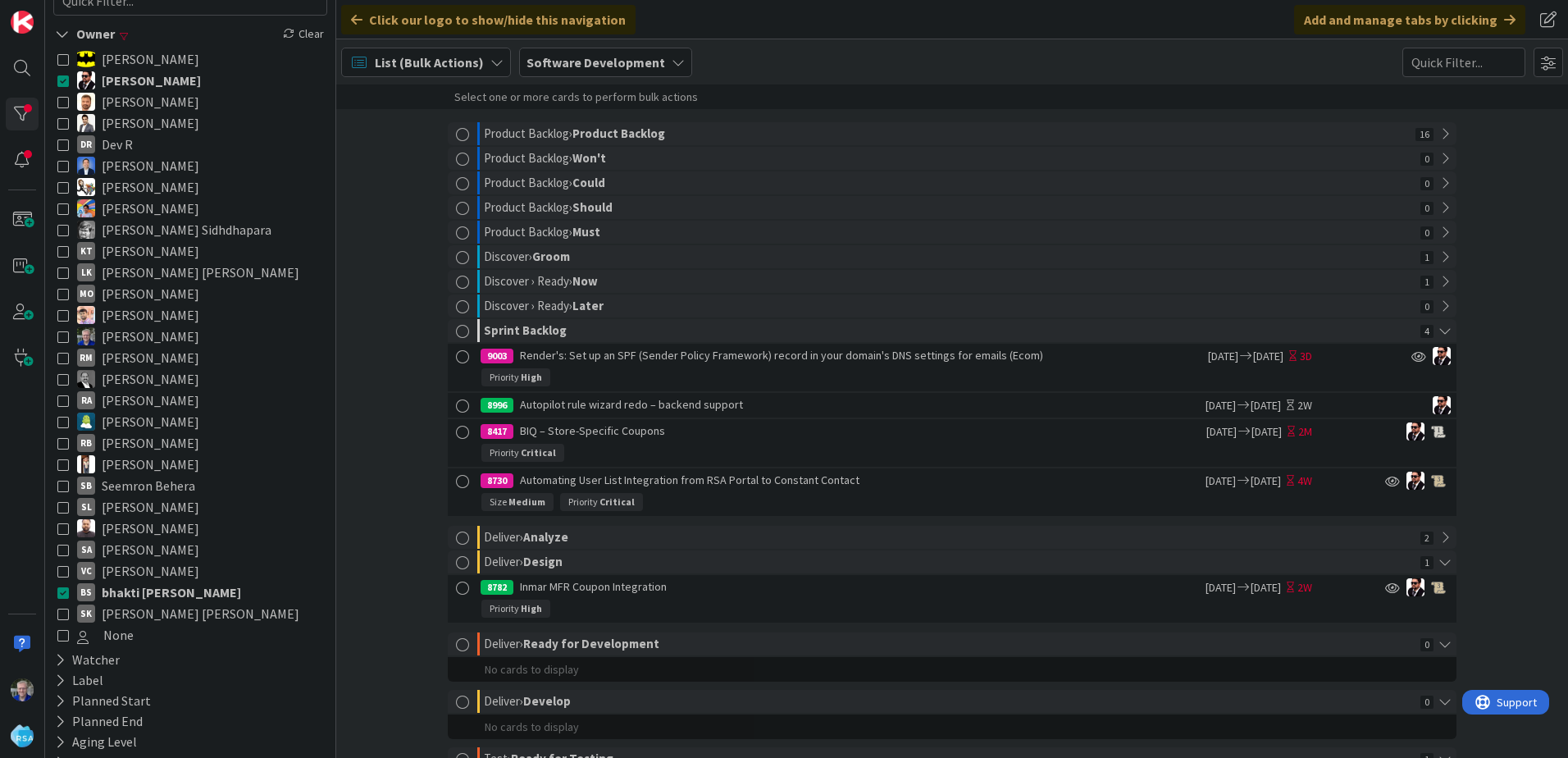
click at [63, 591] on icon at bounding box center [63, 592] width 12 height 12
click at [59, 527] on icon at bounding box center [63, 528] width 12 height 12
click at [60, 80] on icon at bounding box center [63, 80] width 12 height 12
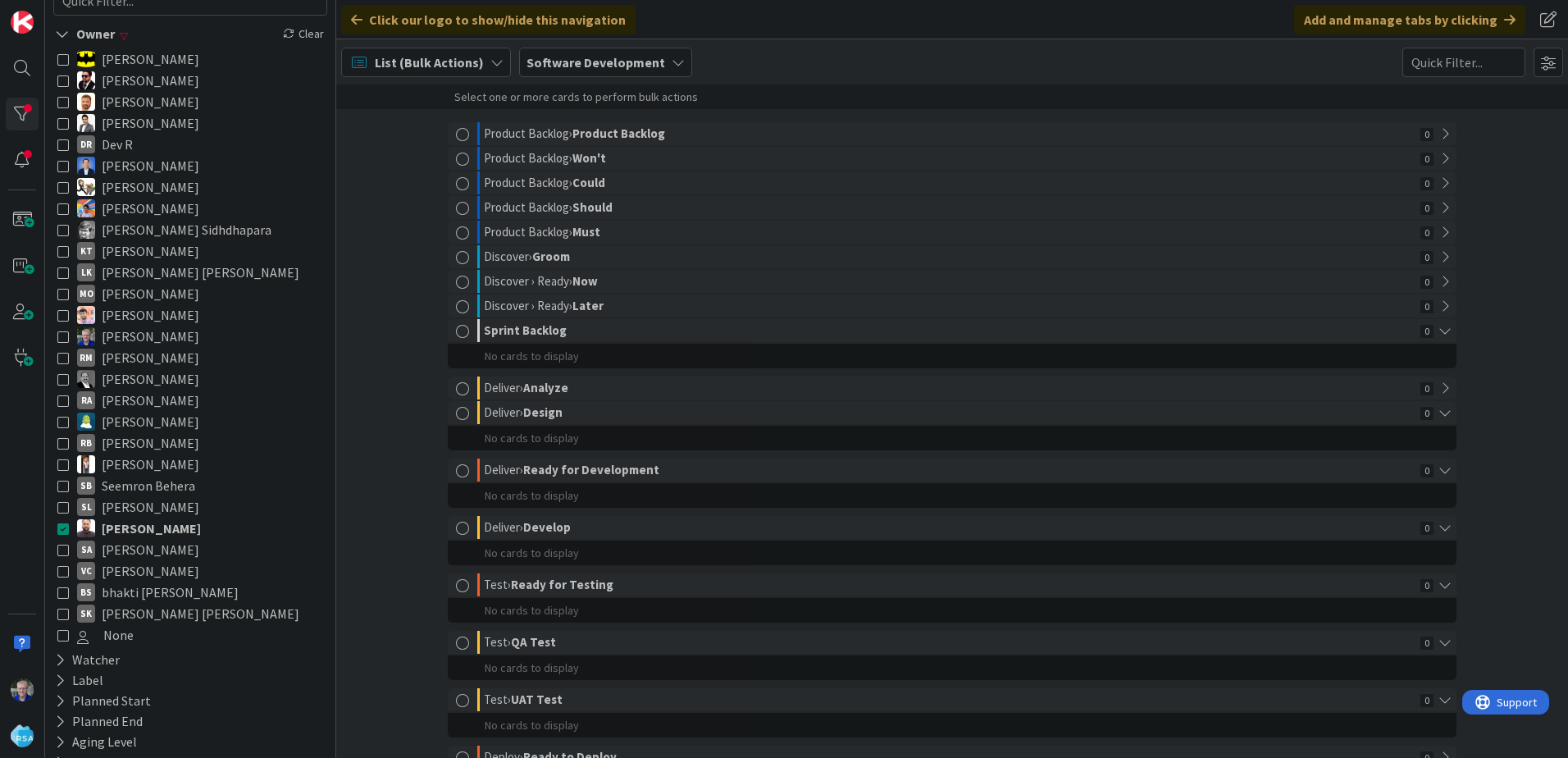
click at [65, 207] on icon at bounding box center [63, 209] width 12 height 12
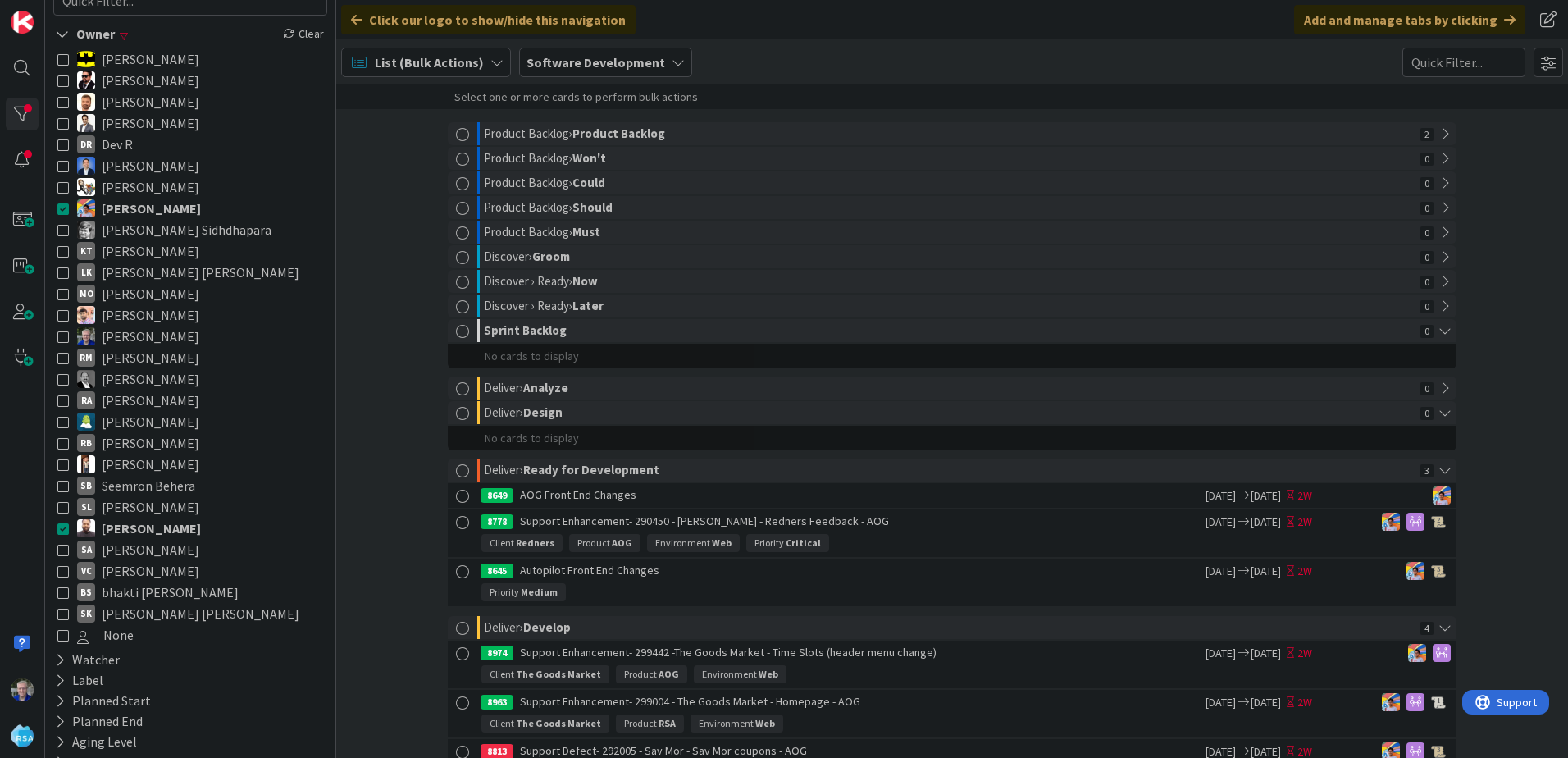
click at [61, 529] on icon at bounding box center [63, 528] width 12 height 12
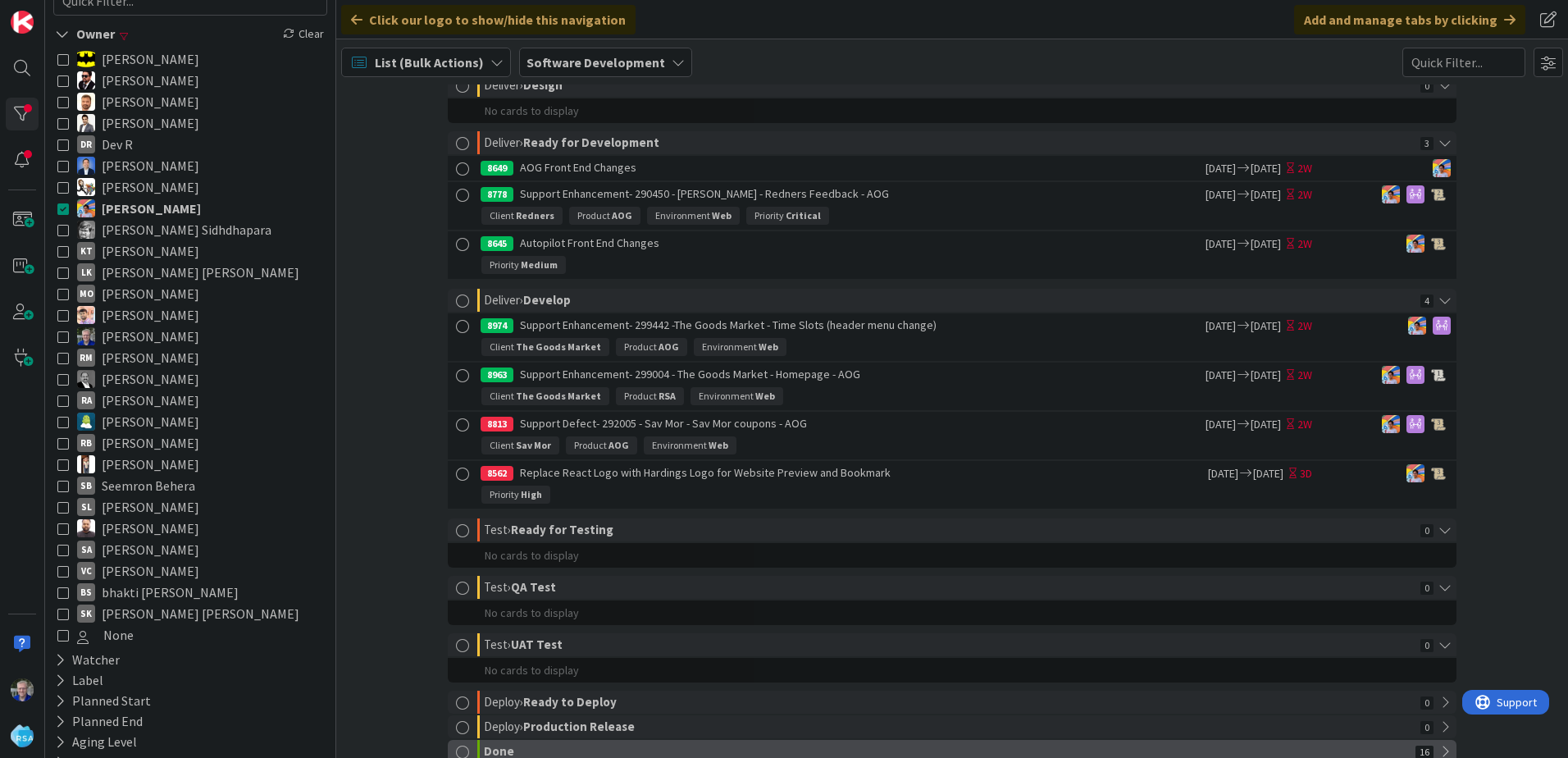
scroll to position [293, 0]
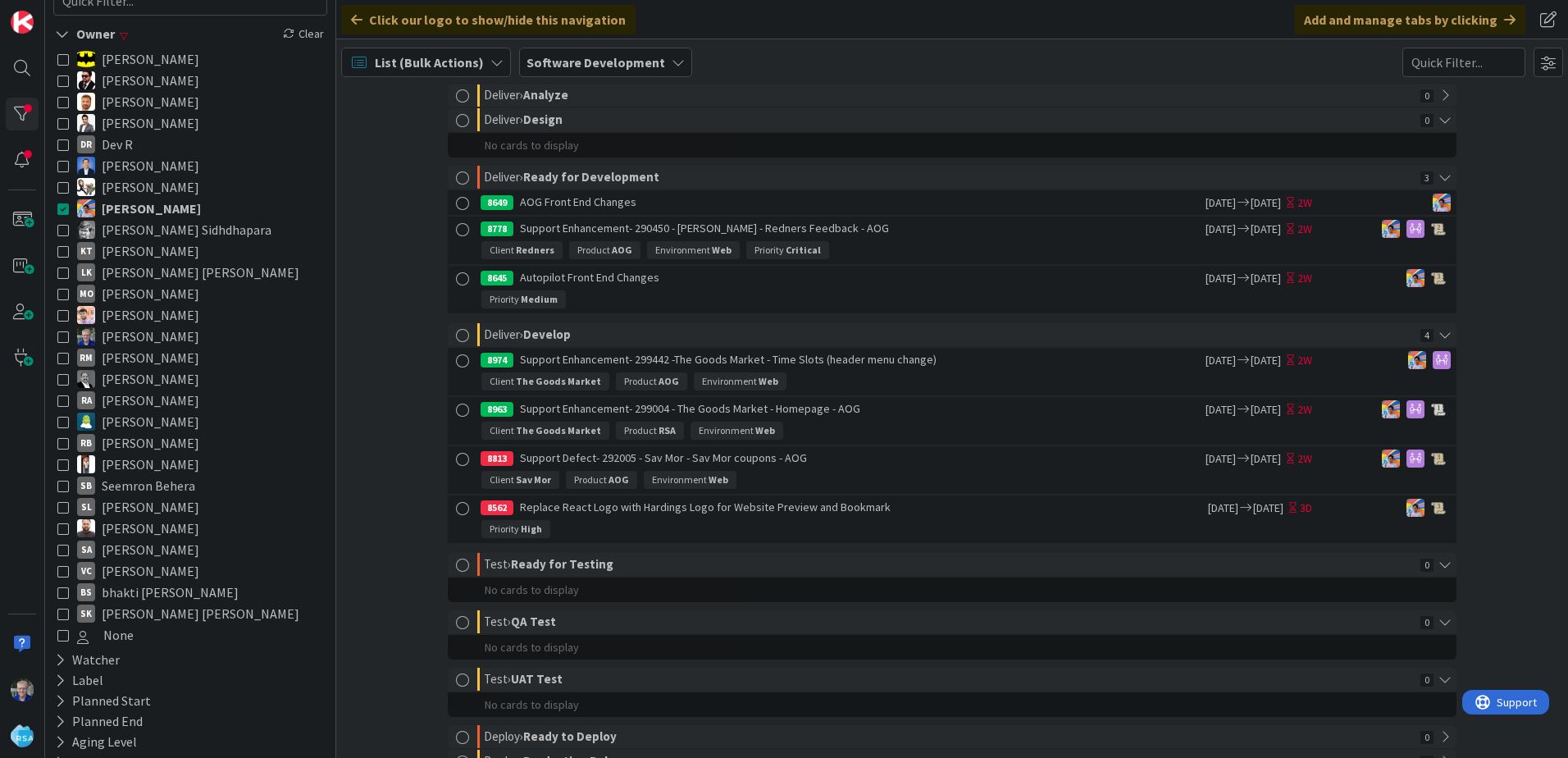
click at [63, 417] on icon at bounding box center [63, 421] width 12 height 12
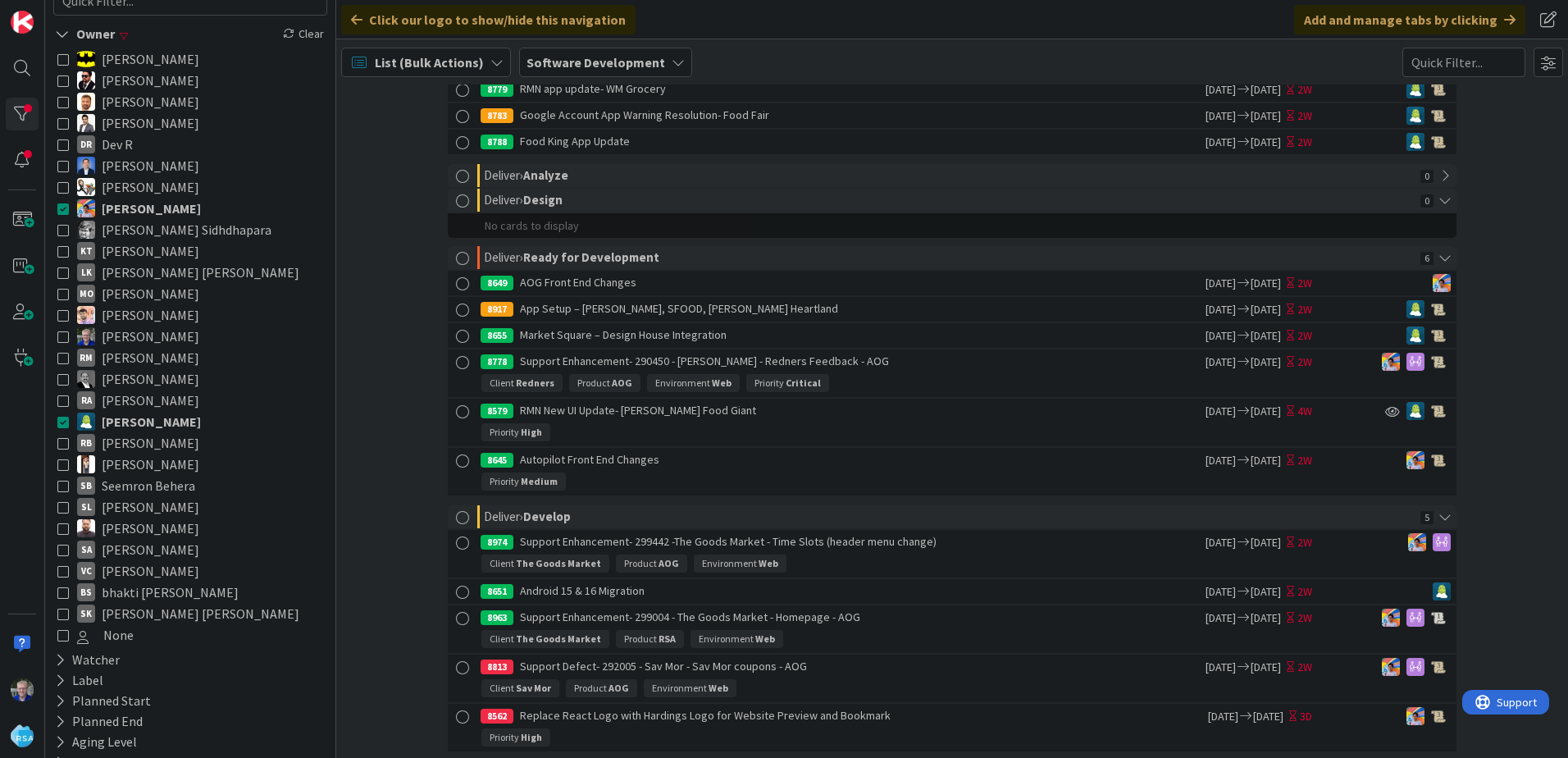
scroll to position [373, 0]
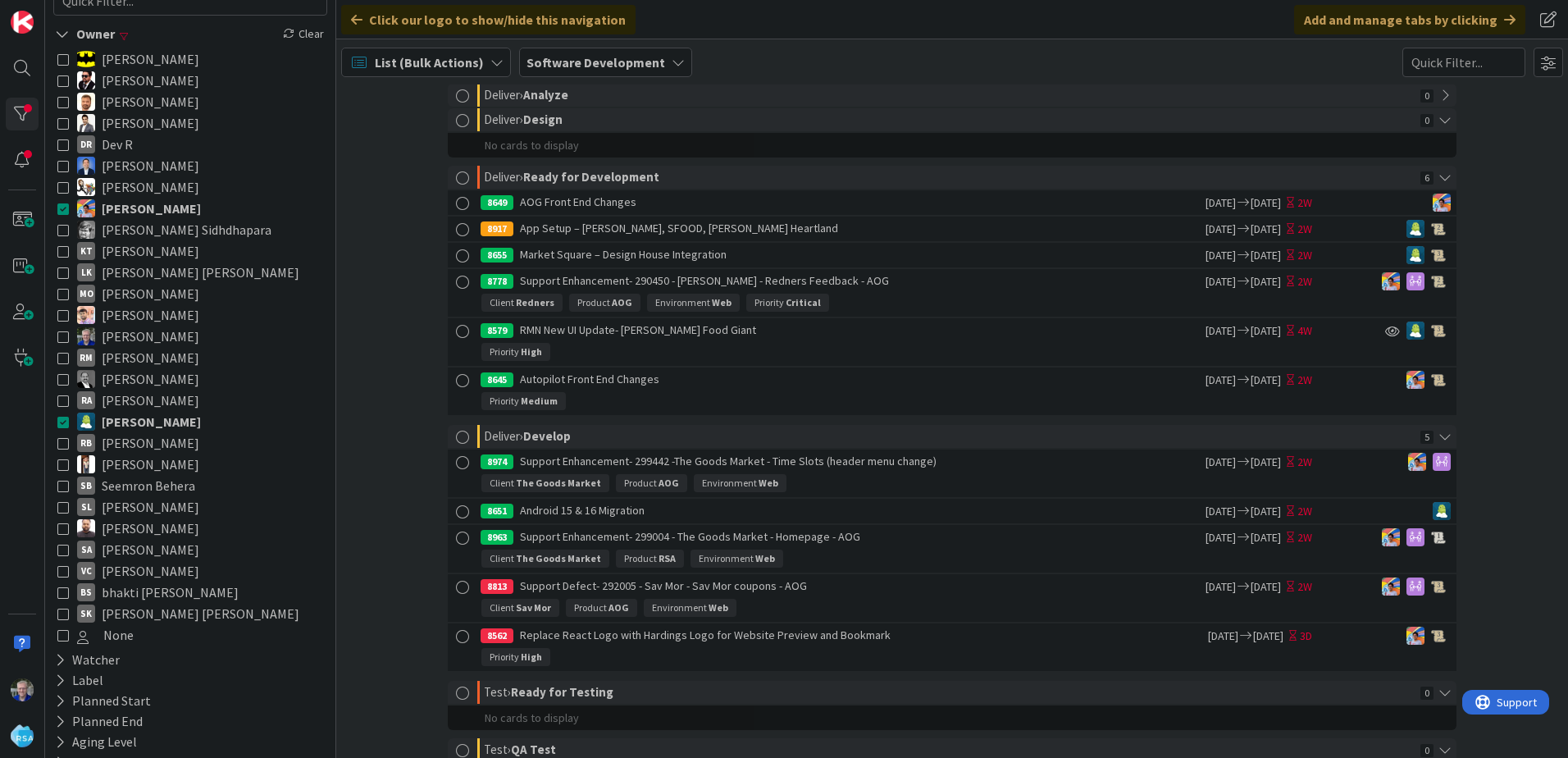
click at [60, 209] on icon at bounding box center [63, 209] width 12 height 12
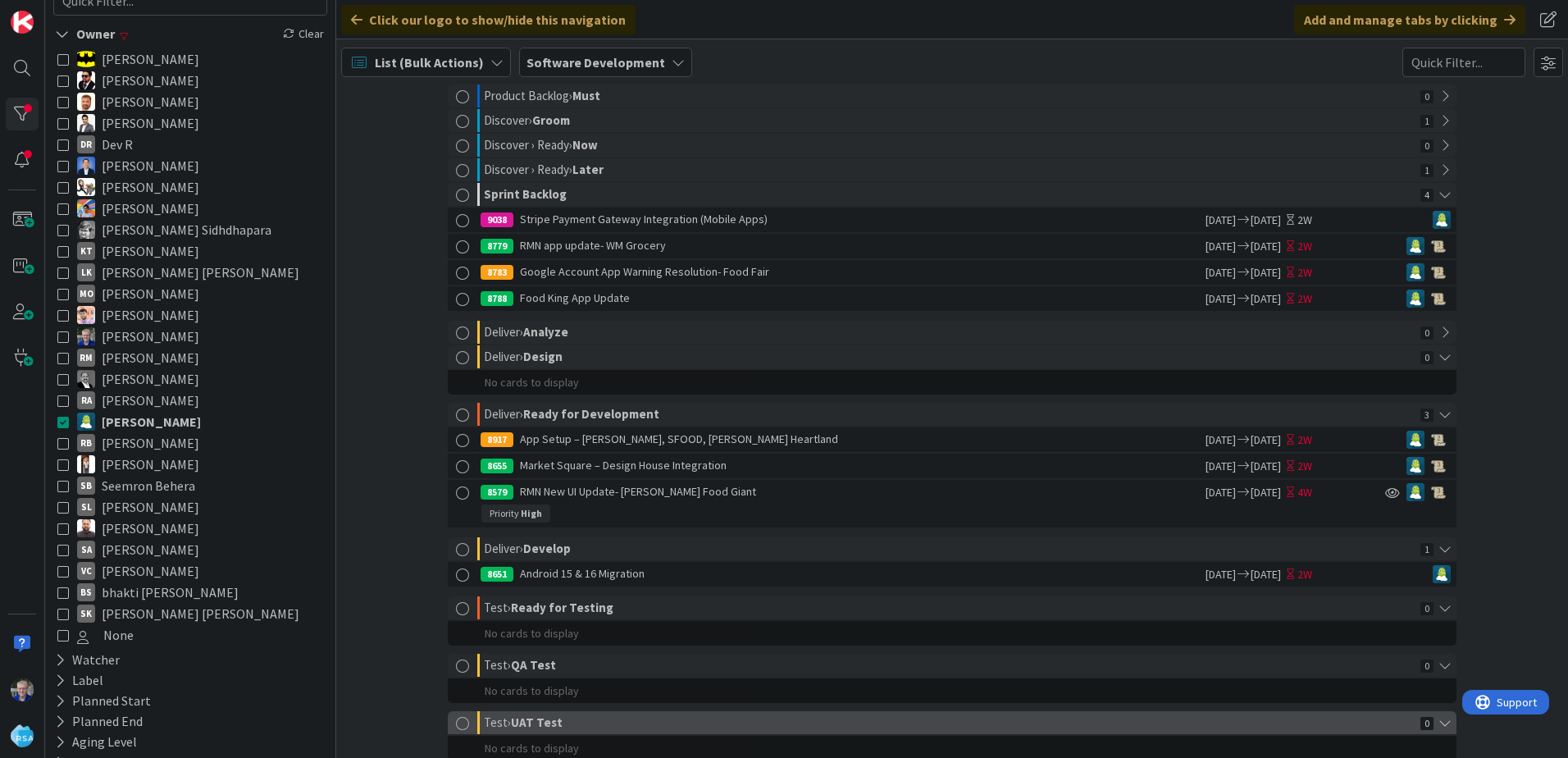
scroll to position [98, 0]
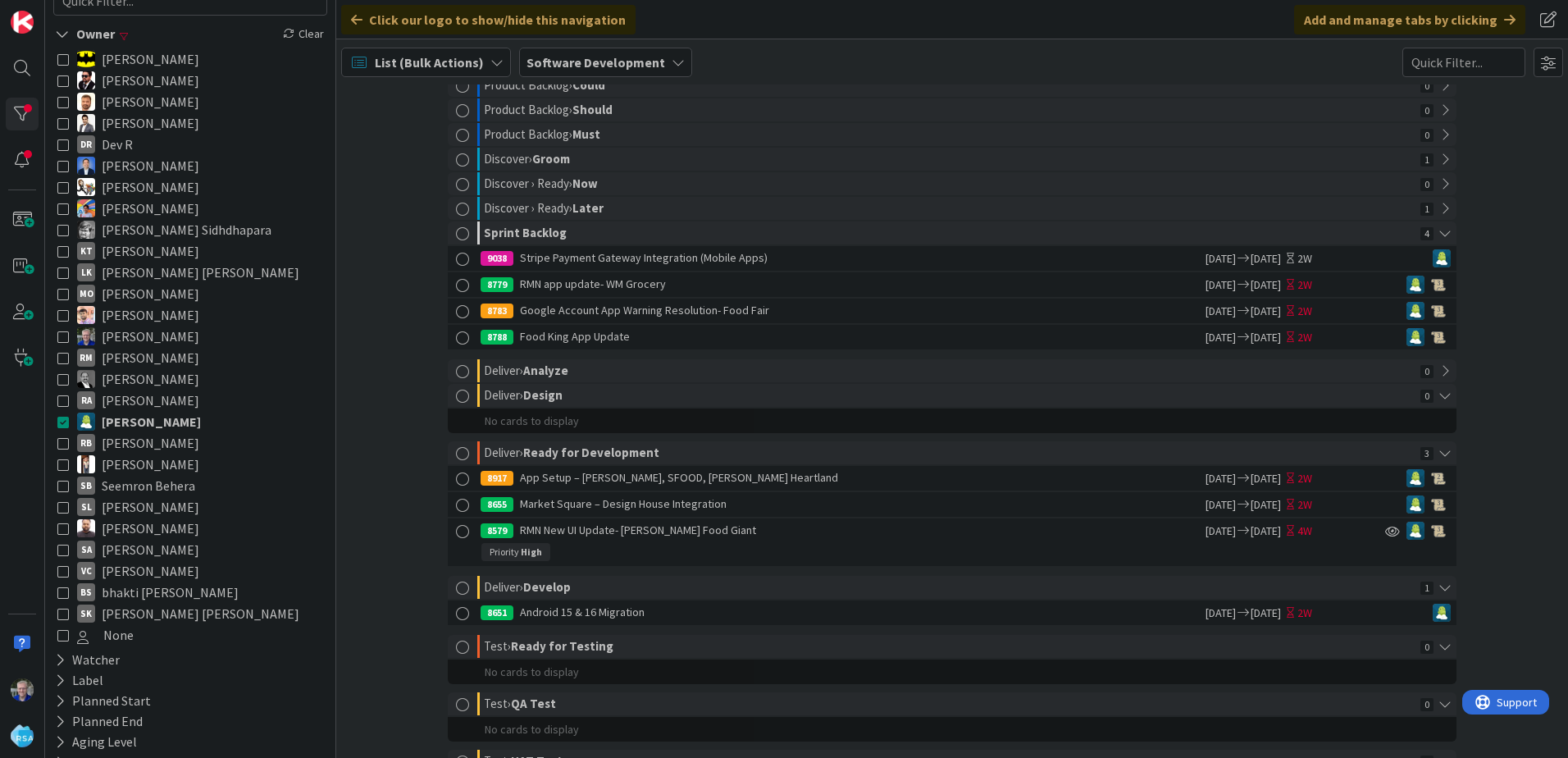
click at [61, 270] on icon at bounding box center [63, 272] width 12 height 12
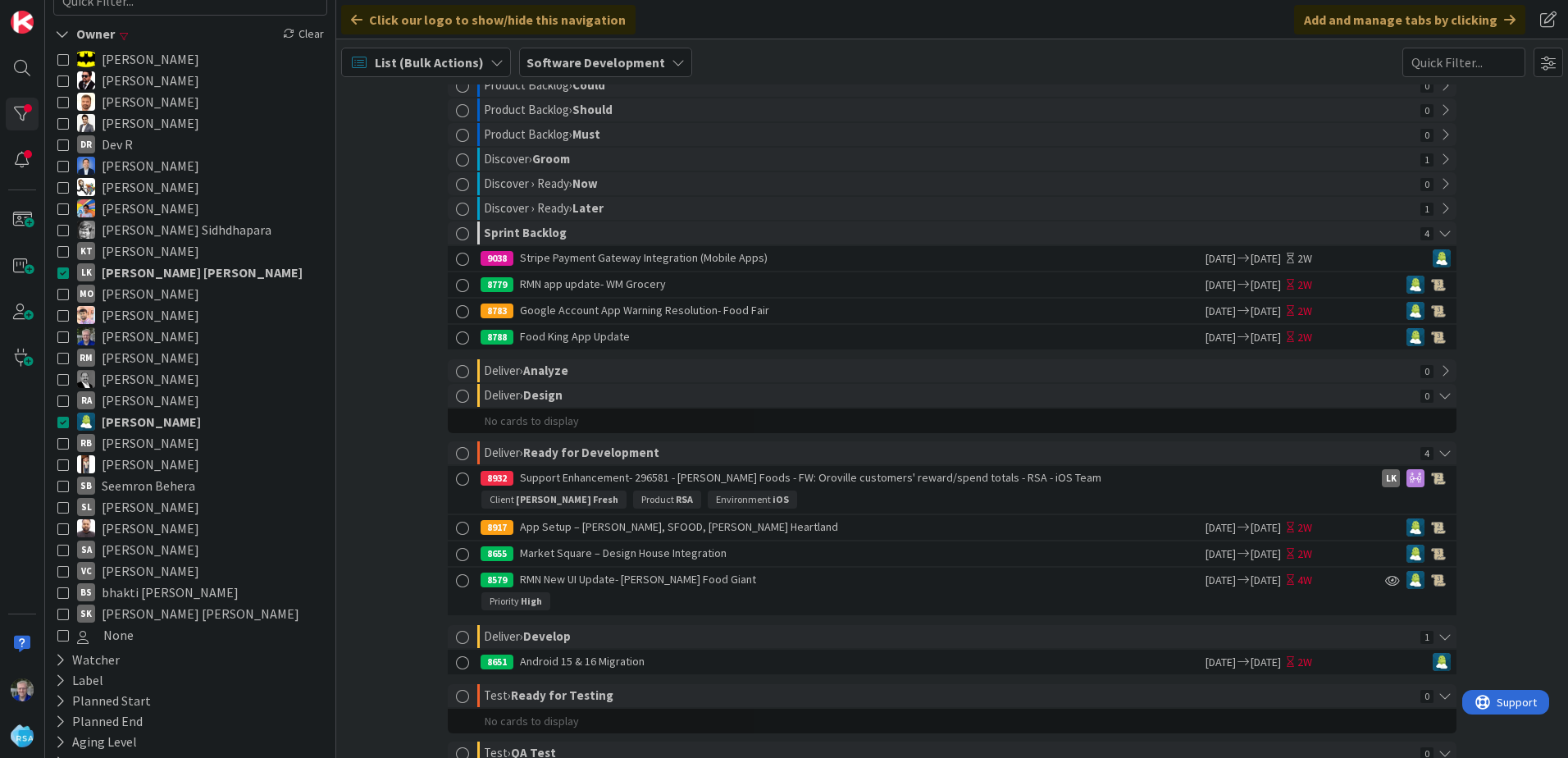
click at [60, 421] on icon at bounding box center [63, 421] width 12 height 12
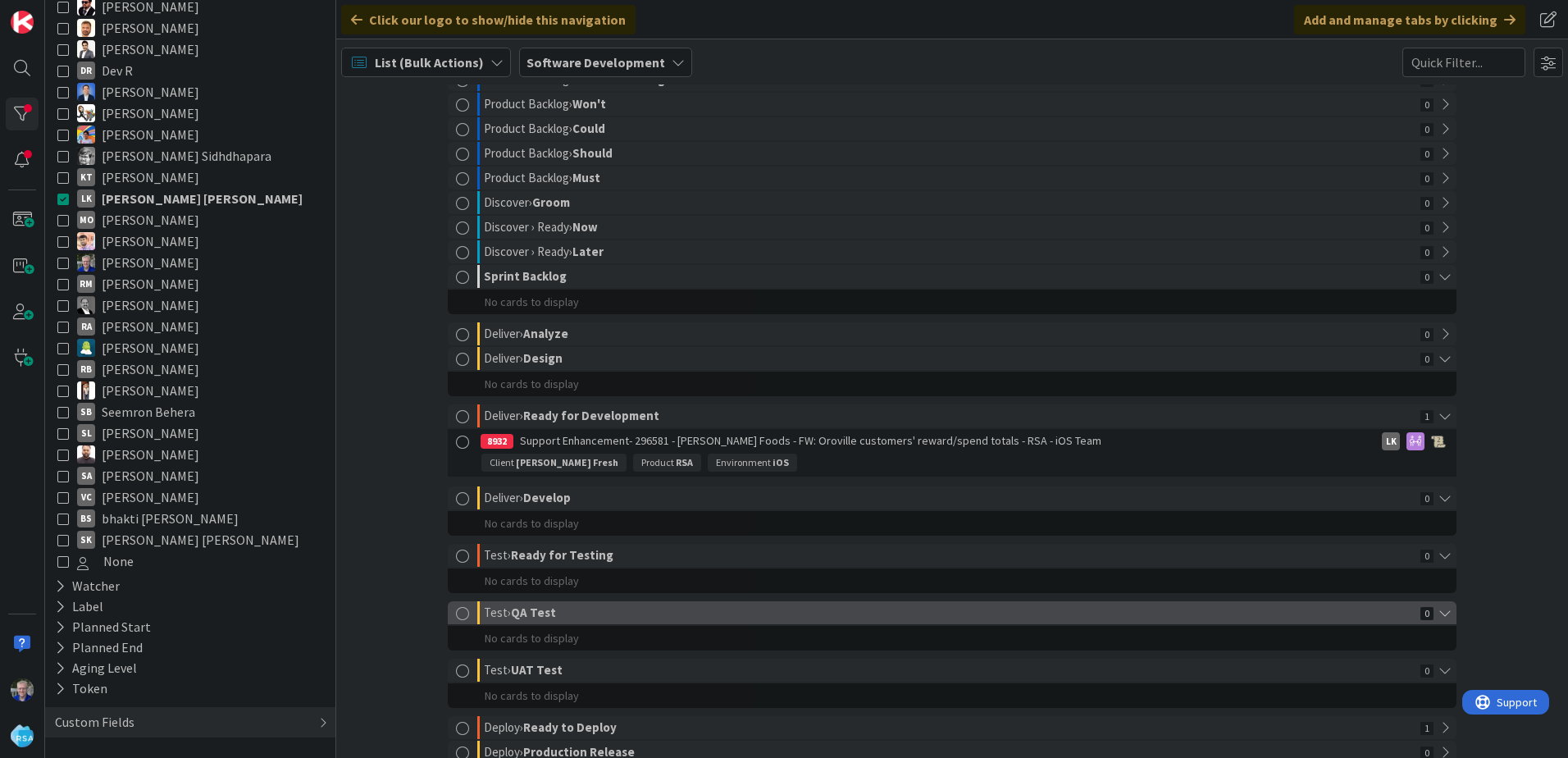
scroll to position [82, 0]
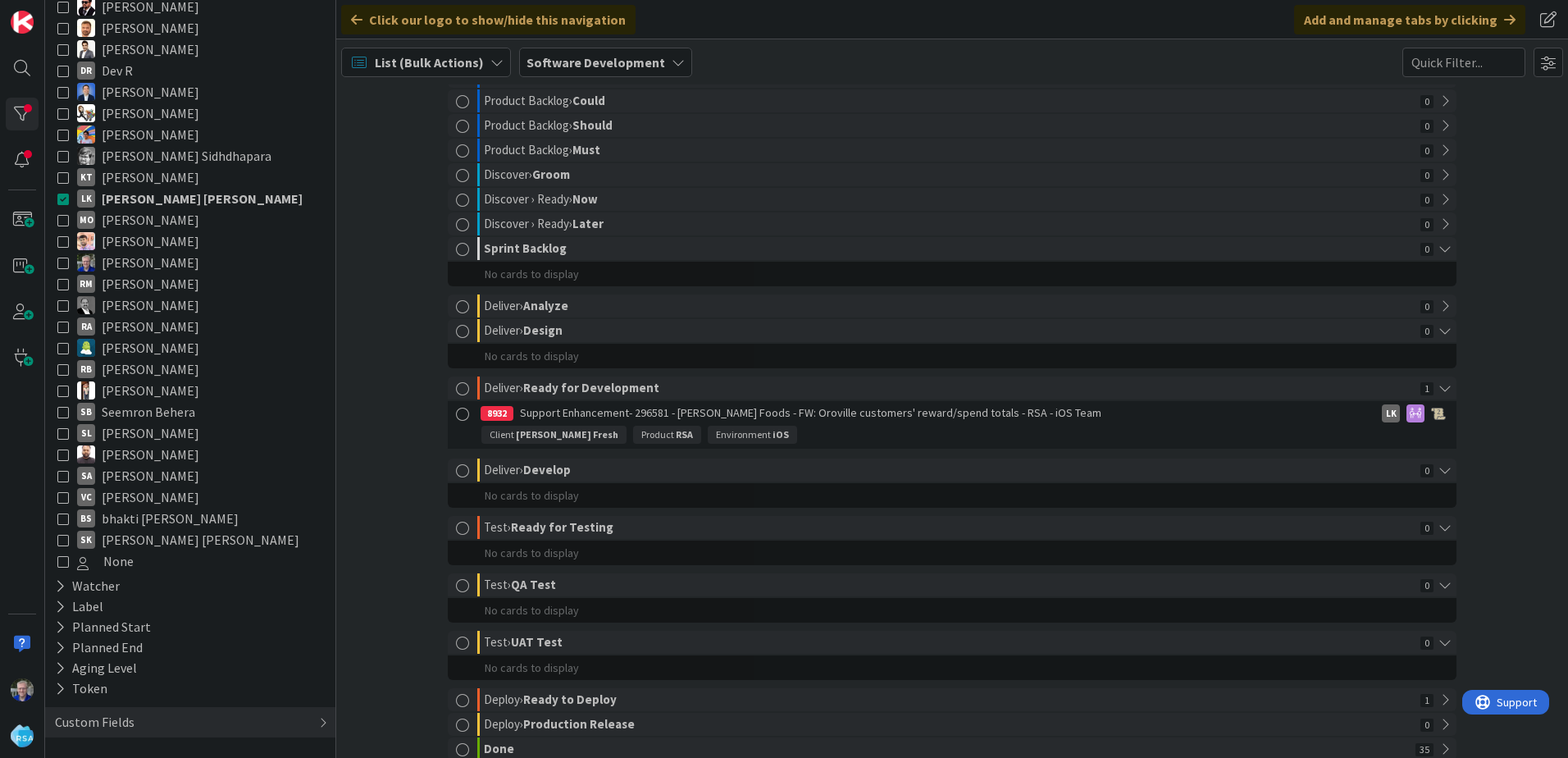
click at [62, 538] on icon at bounding box center [63, 539] width 12 height 12
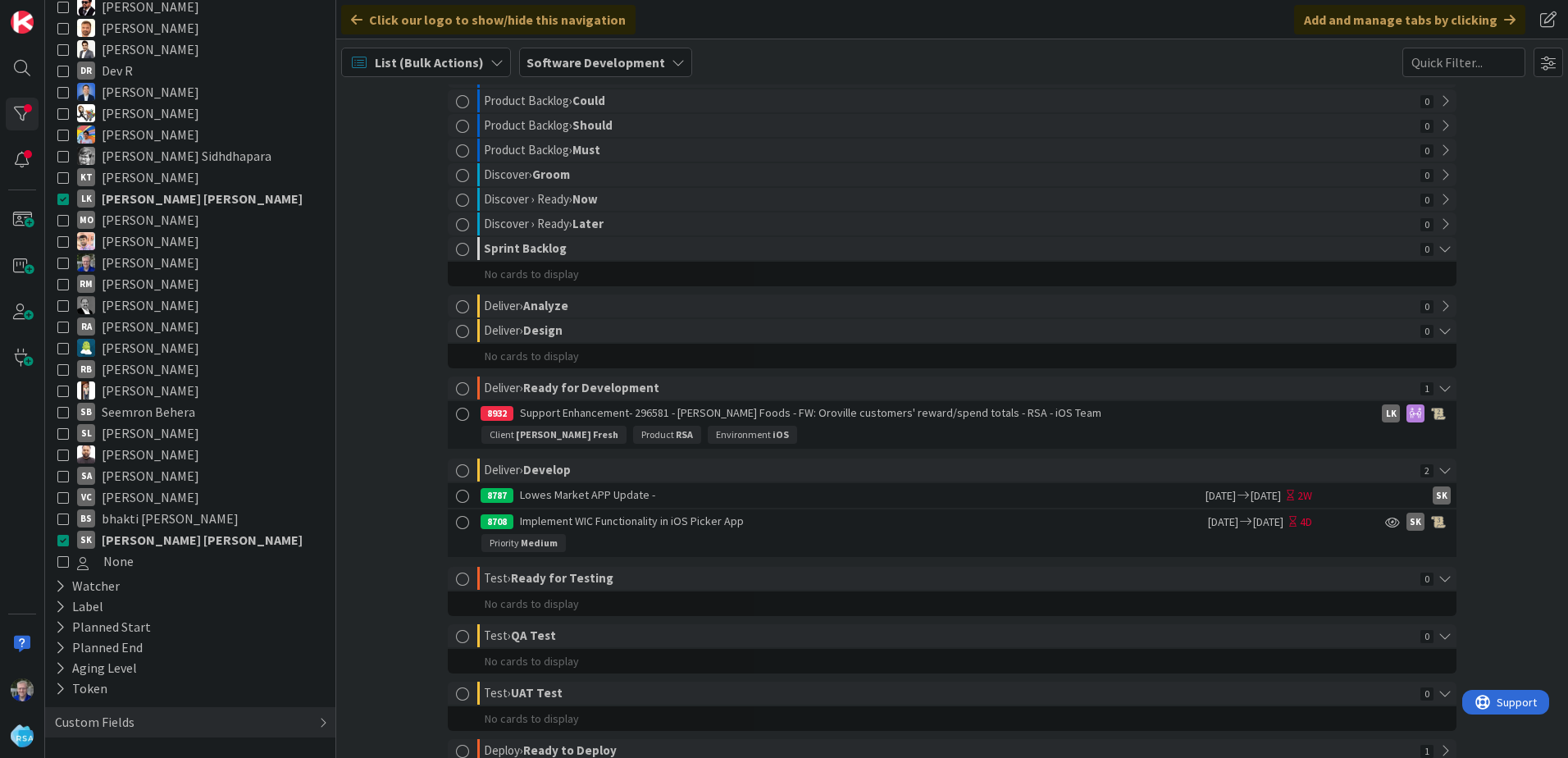
click at [60, 198] on icon at bounding box center [63, 199] width 12 height 12
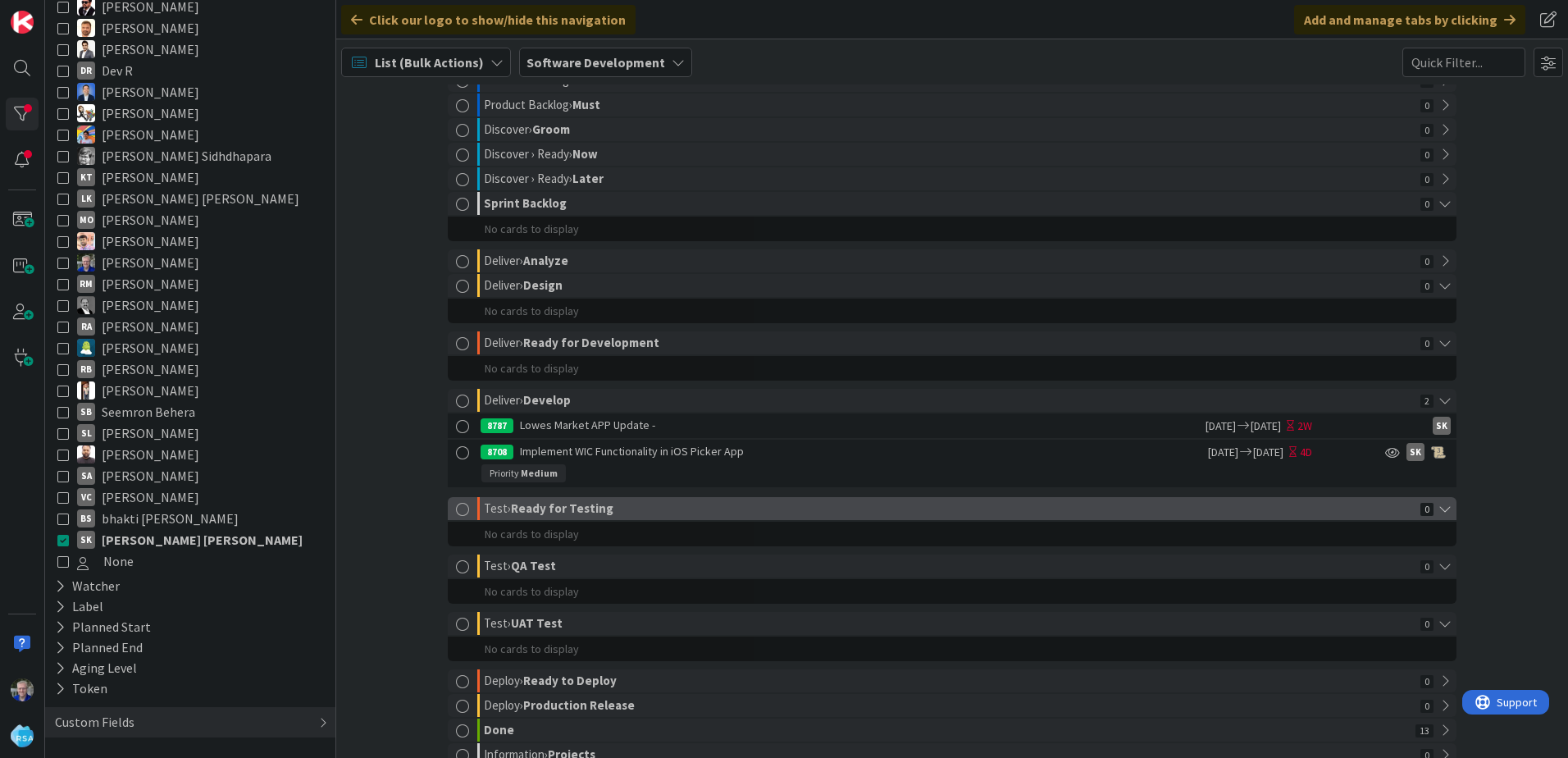
scroll to position [235, 0]
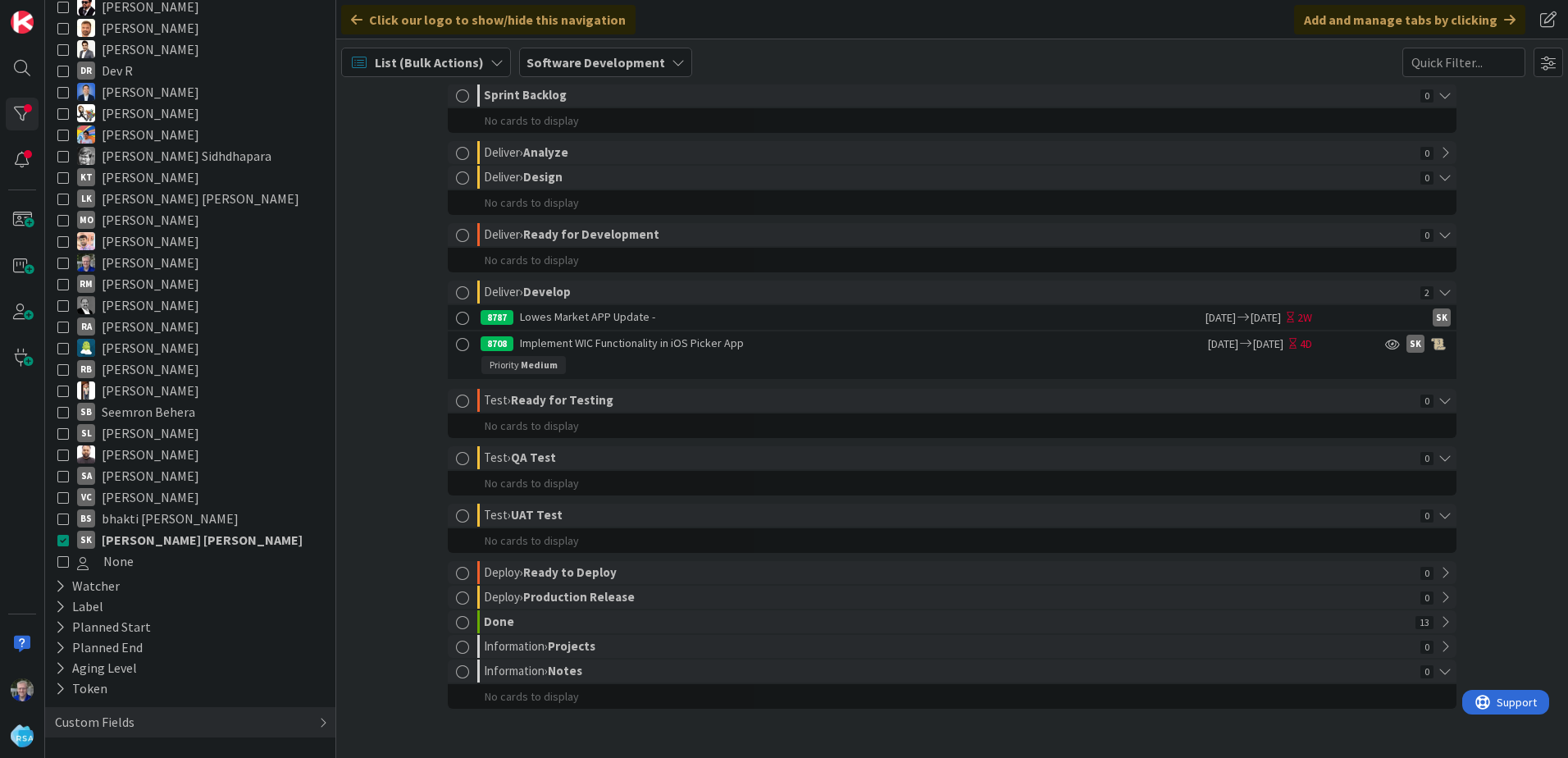
drag, startPoint x: 60, startPoint y: 433, endPoint x: 65, endPoint y: 447, distance: 14.9
click at [60, 433] on icon at bounding box center [63, 433] width 12 height 12
click at [60, 536] on icon at bounding box center [63, 539] width 12 height 12
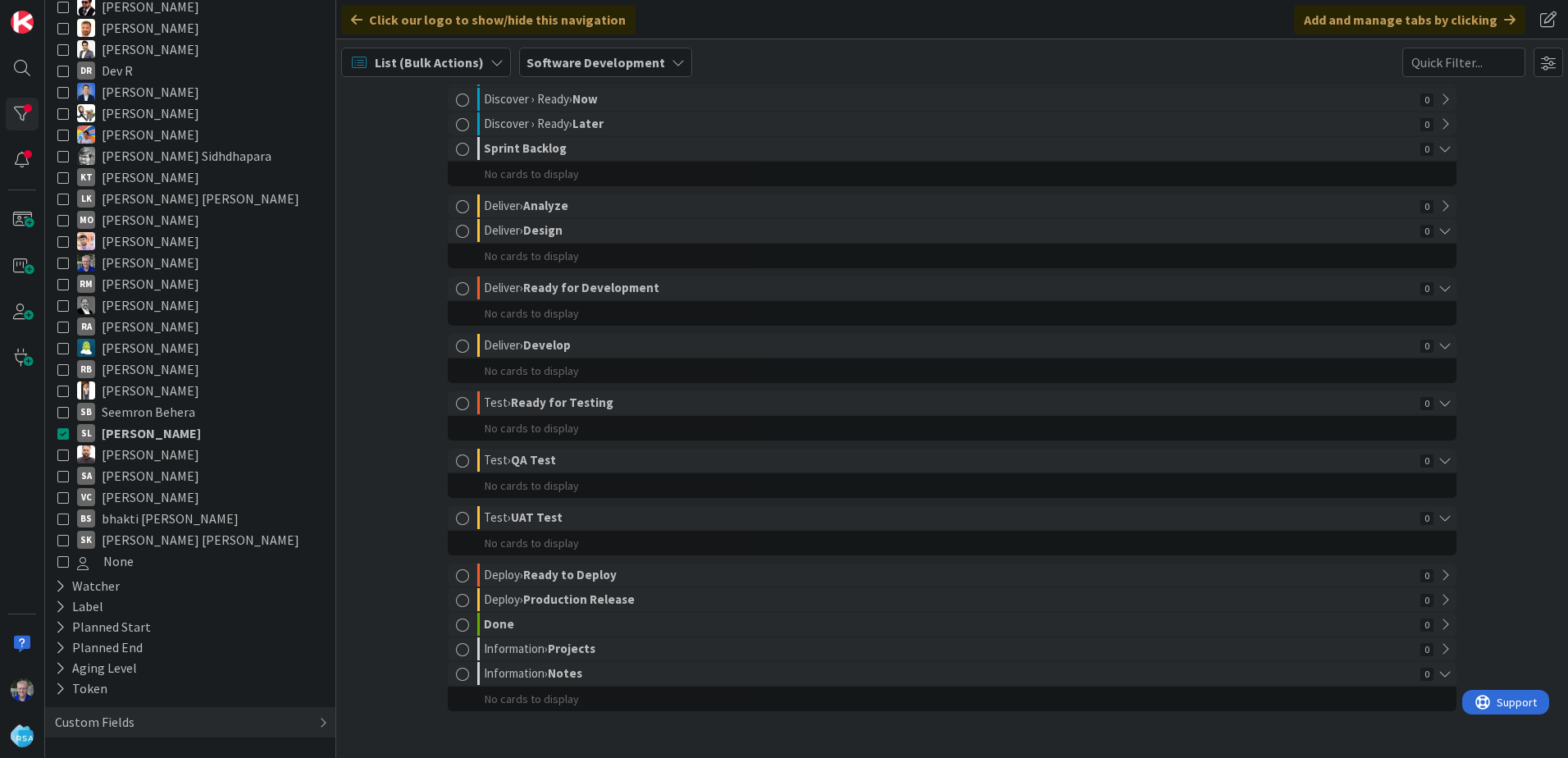
scroll to position [184, 0]
click at [60, 424] on button "SL Shital Lathiya" at bounding box center [190, 433] width 265 height 21
click at [60, 281] on icon at bounding box center [63, 284] width 12 height 12
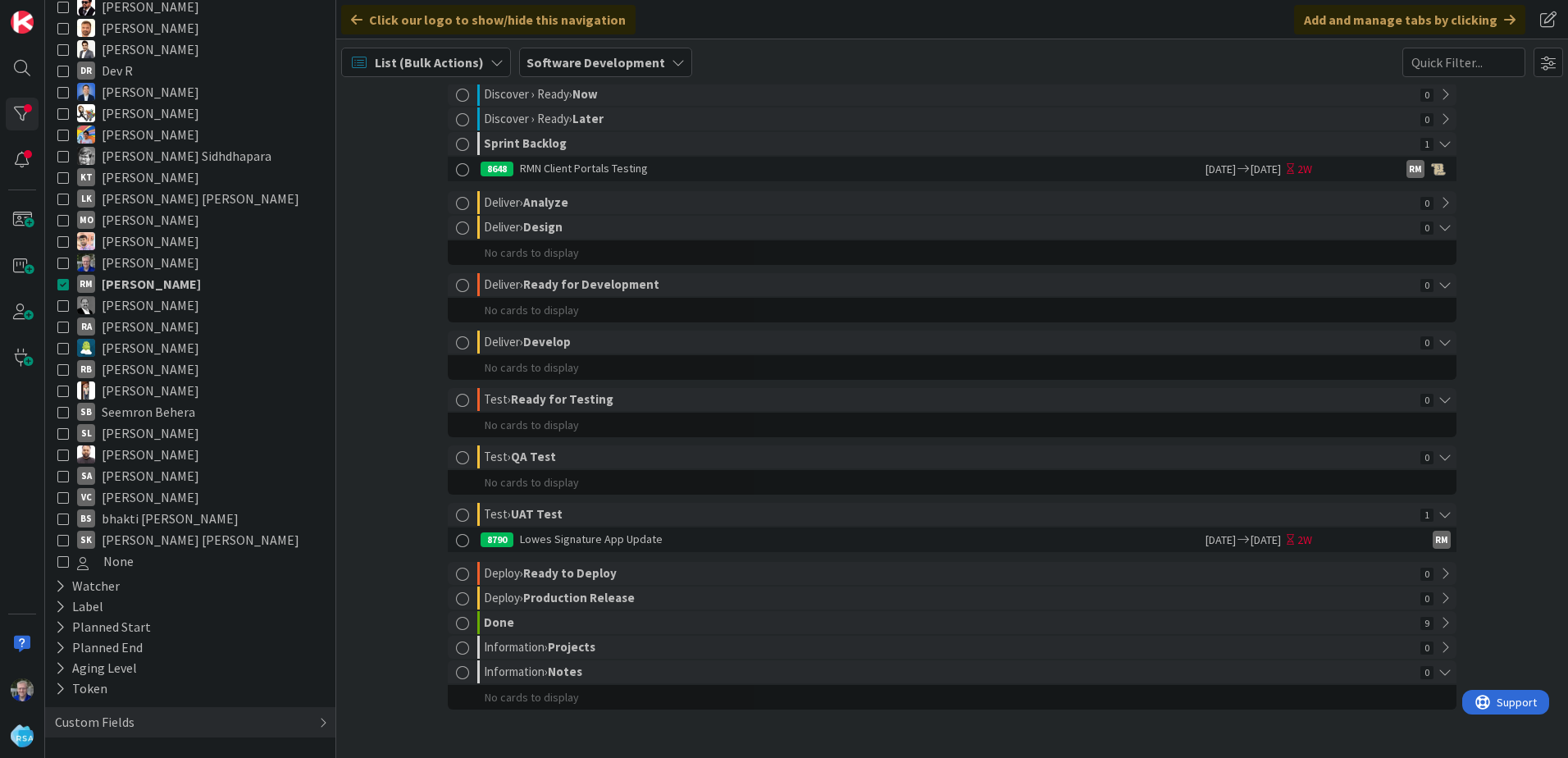
scroll to position [187, 0]
click at [64, 390] on icon at bounding box center [63, 390] width 12 height 12
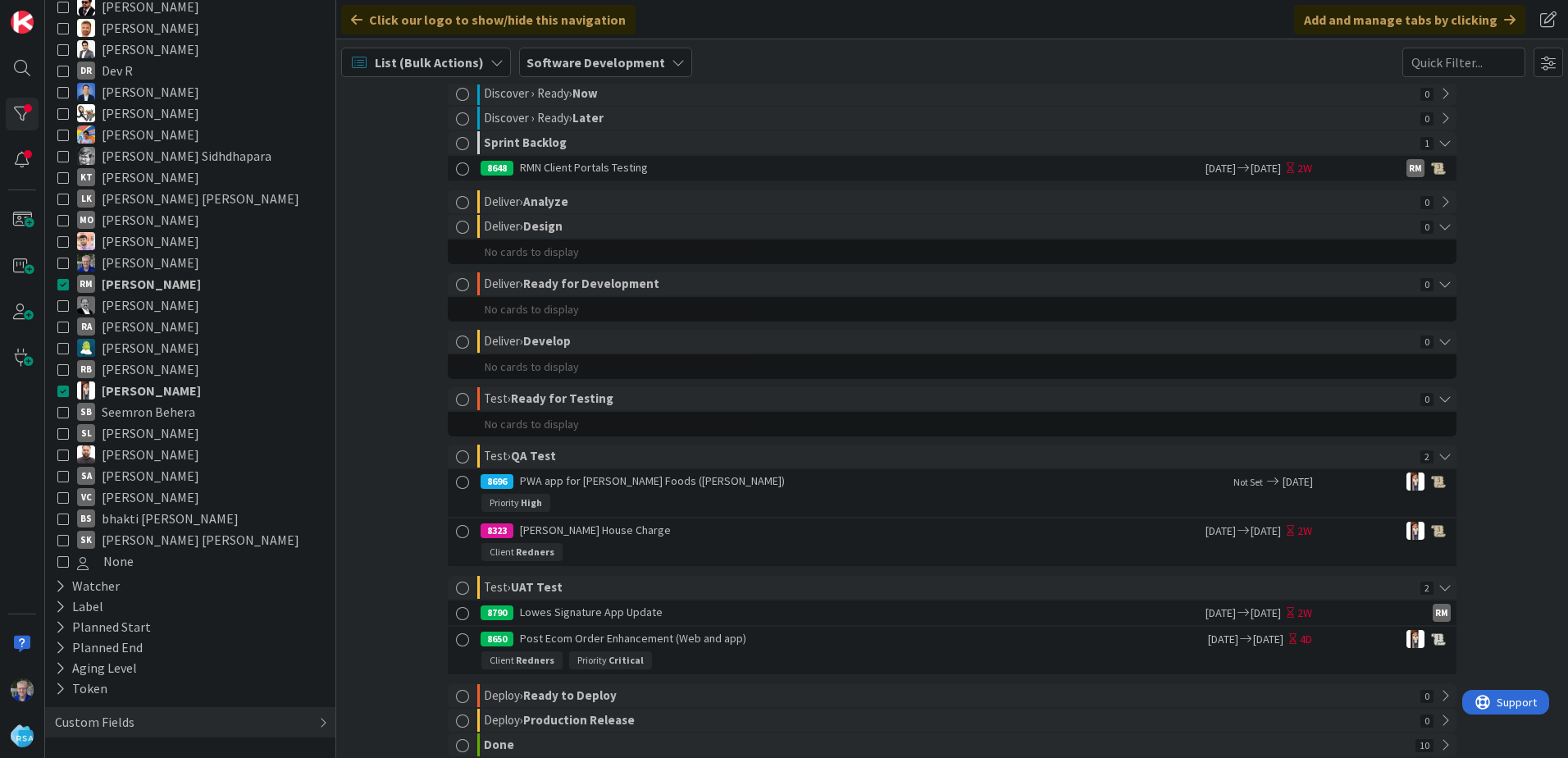
click at [63, 280] on icon at bounding box center [63, 284] width 12 height 12
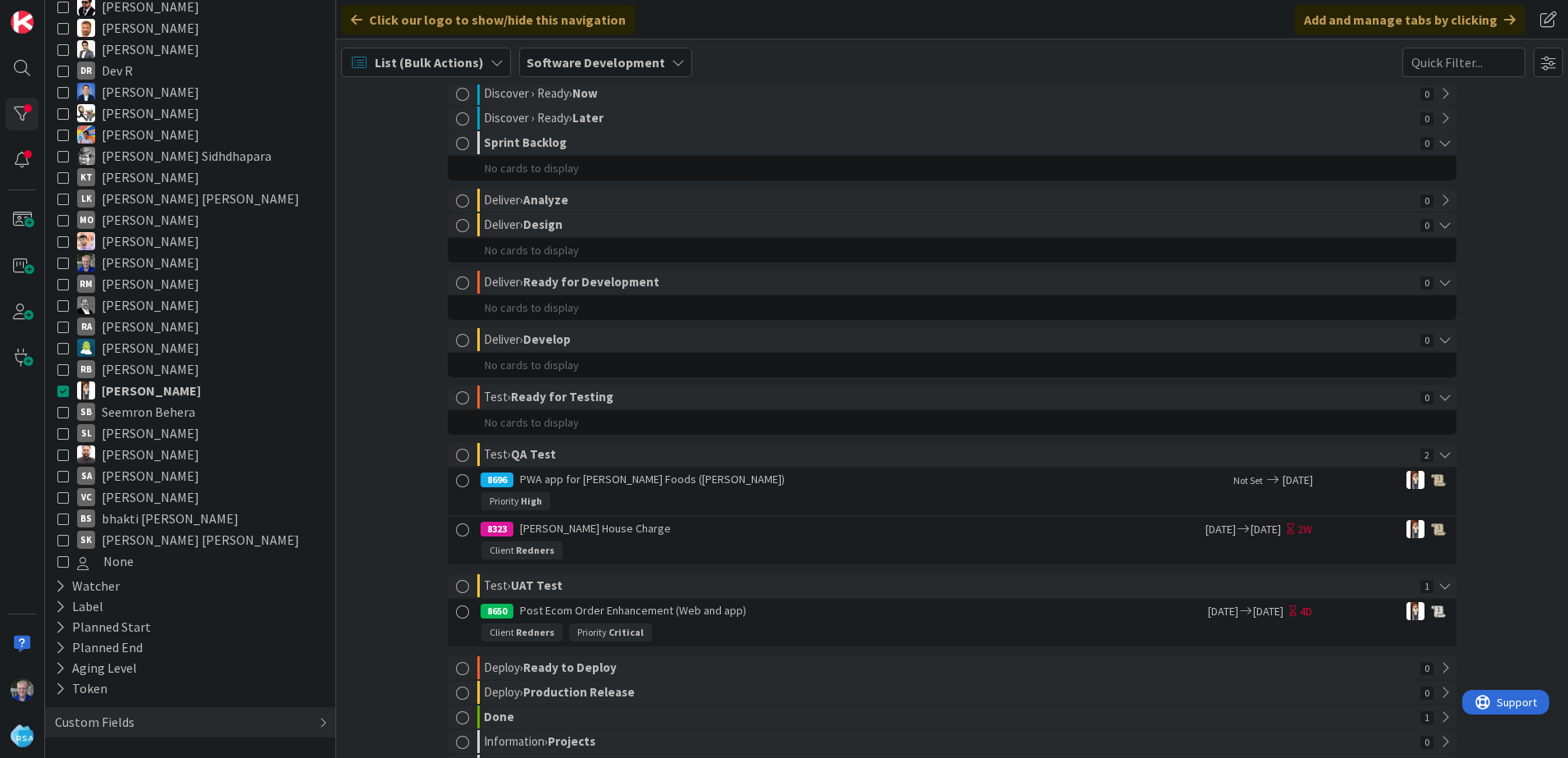
click at [62, 179] on icon at bounding box center [63, 178] width 12 height 12
click at [60, 396] on icon at bounding box center [63, 390] width 12 height 12
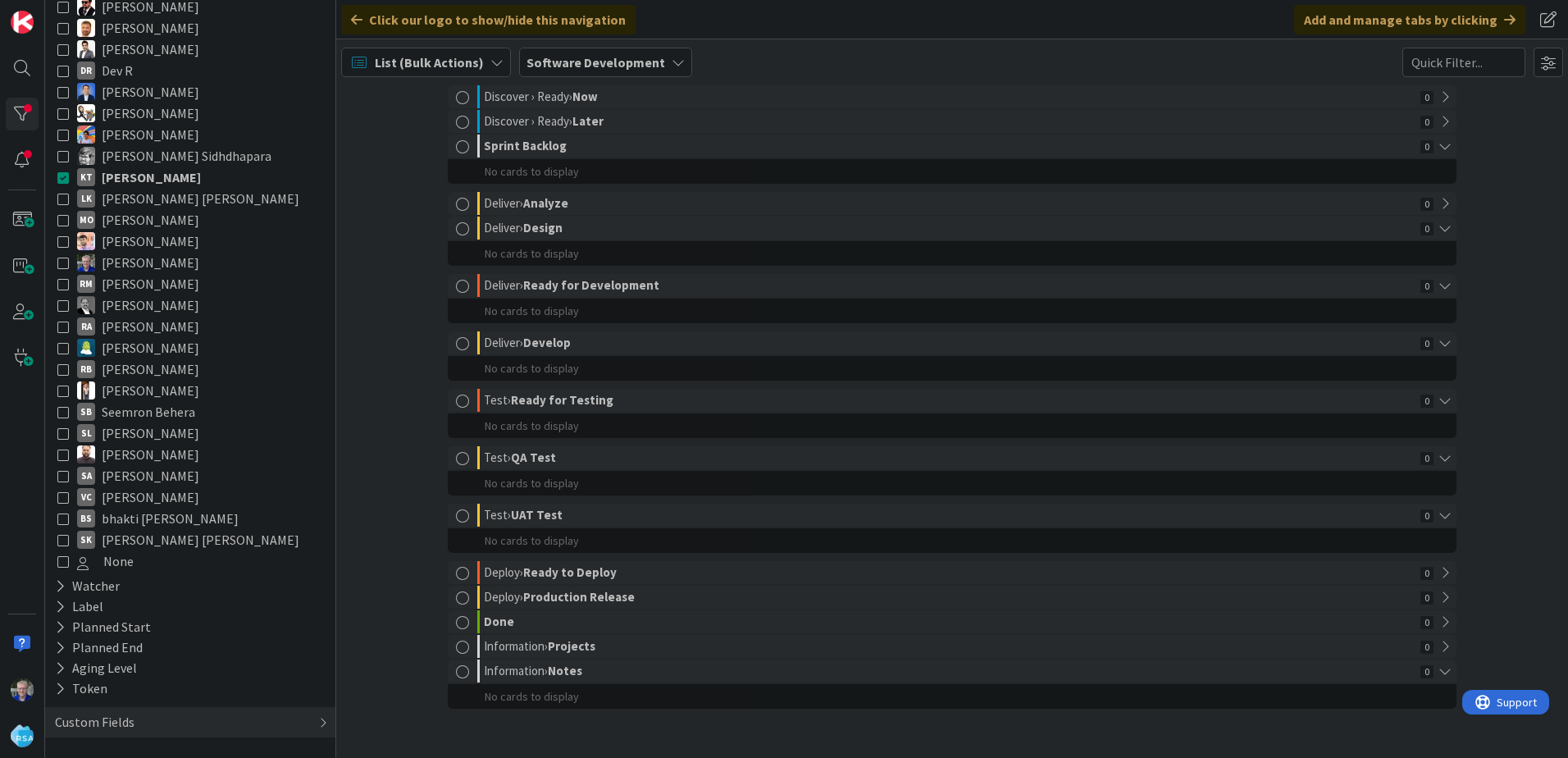
click at [61, 408] on icon at bounding box center [63, 412] width 12 height 12
click at [64, 178] on icon at bounding box center [63, 178] width 12 height 12
drag, startPoint x: 61, startPoint y: 262, endPoint x: 55, endPoint y: 295, distance: 33.5
click at [62, 262] on icon at bounding box center [63, 262] width 12 height 12
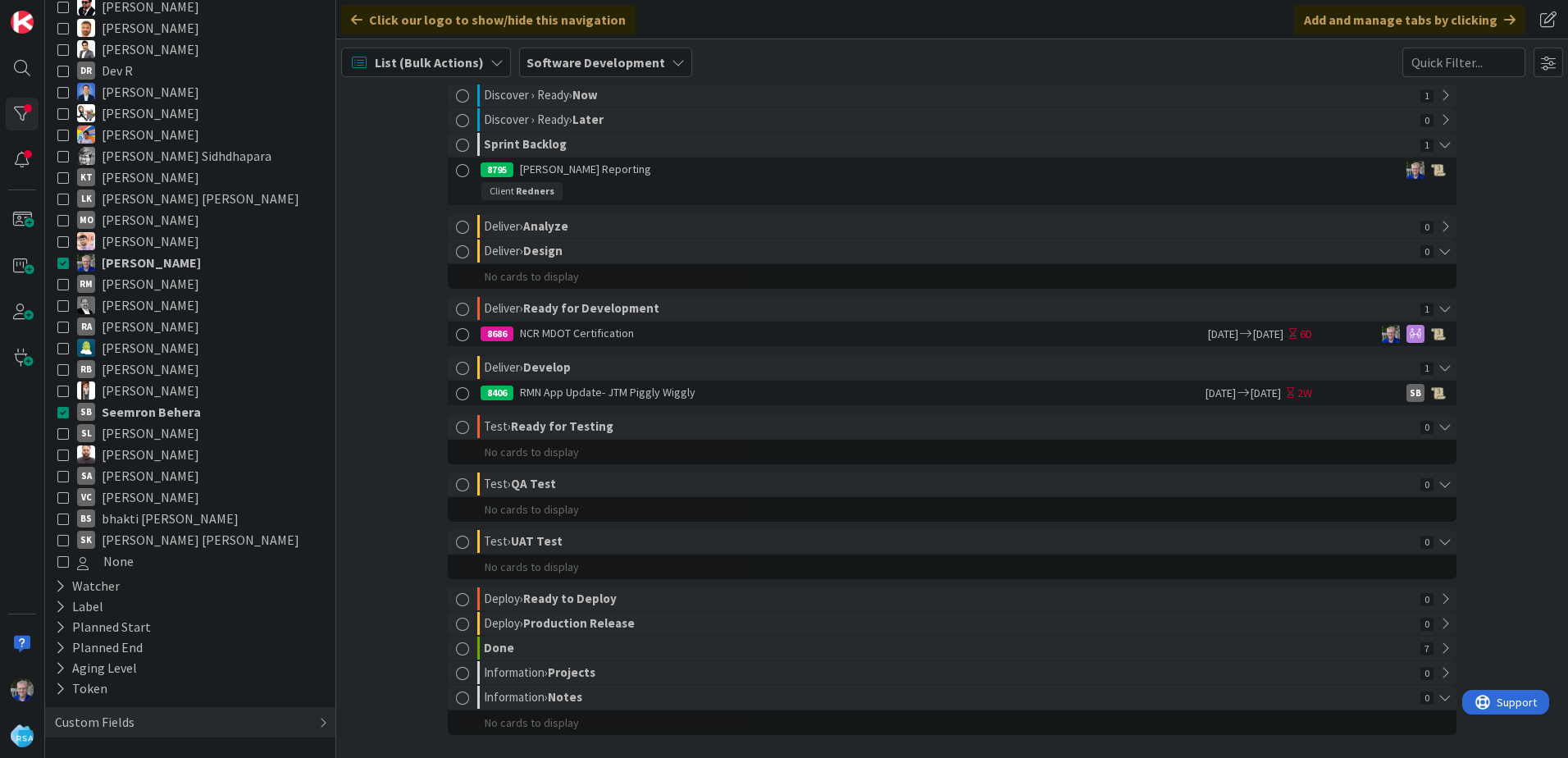
scroll to position [187, 0]
click at [60, 410] on icon at bounding box center [63, 412] width 12 height 12
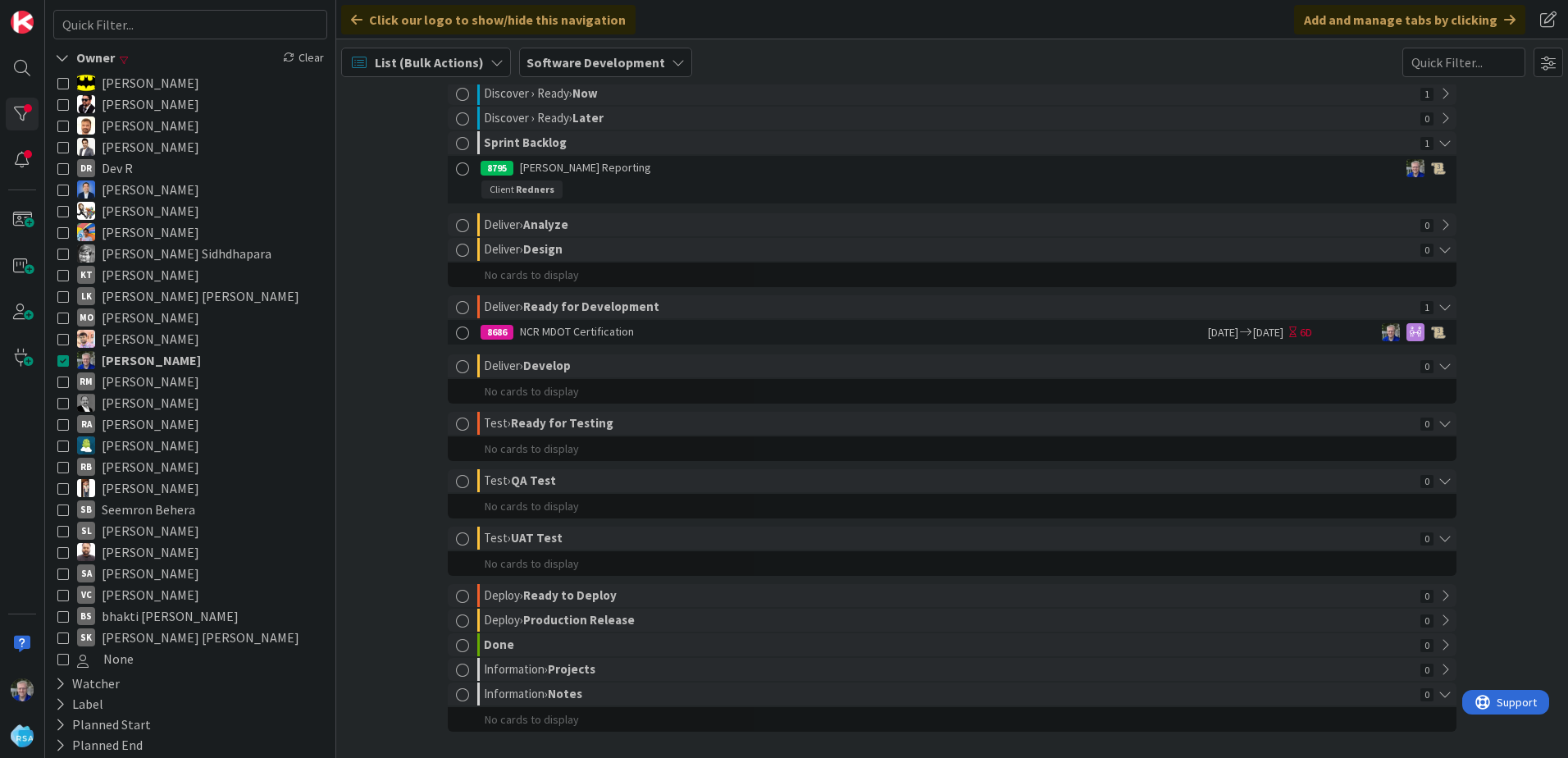
scroll to position [141, 0]
